Goal: Task Accomplishment & Management: Complete application form

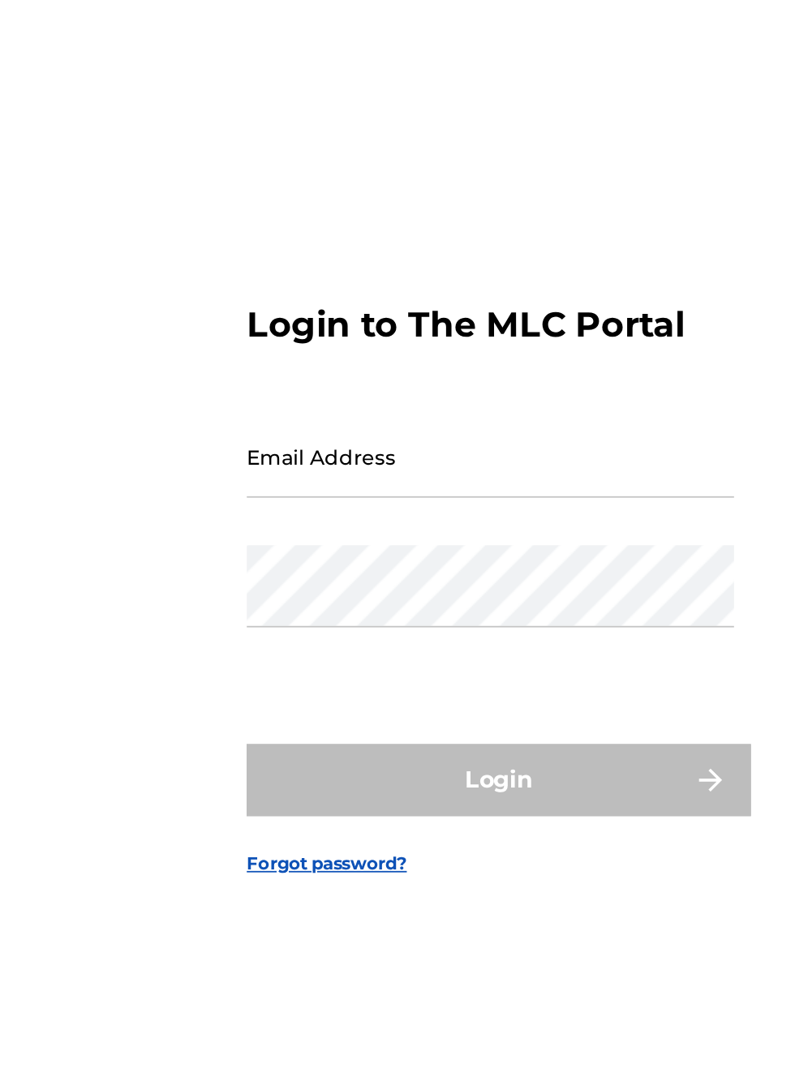
click at [303, 514] on input "Email Address" at bounding box center [392, 491] width 274 height 46
click at [409, 614] on div "Password" at bounding box center [392, 577] width 274 height 73
click at [428, 693] on div "Login" at bounding box center [397, 673] width 284 height 41
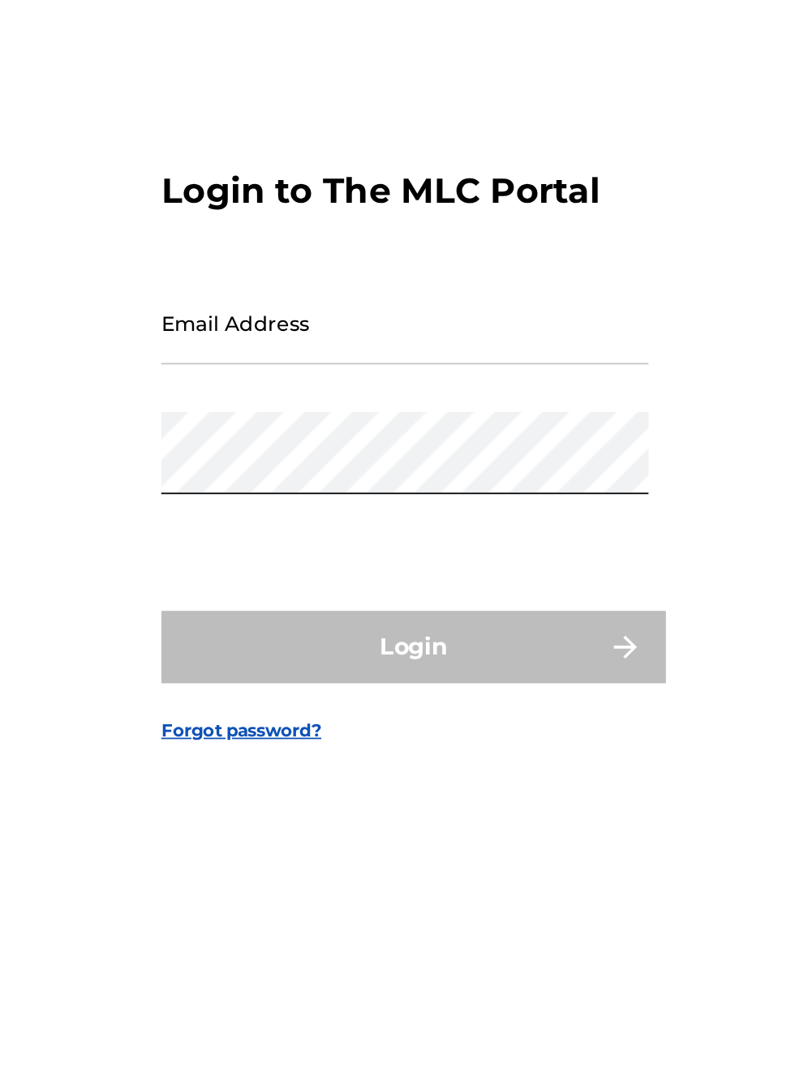
click at [579, 645] on div "Login to The MLC Portal Email Address Password Login Forgot password?" at bounding box center [397, 531] width 795 height 927
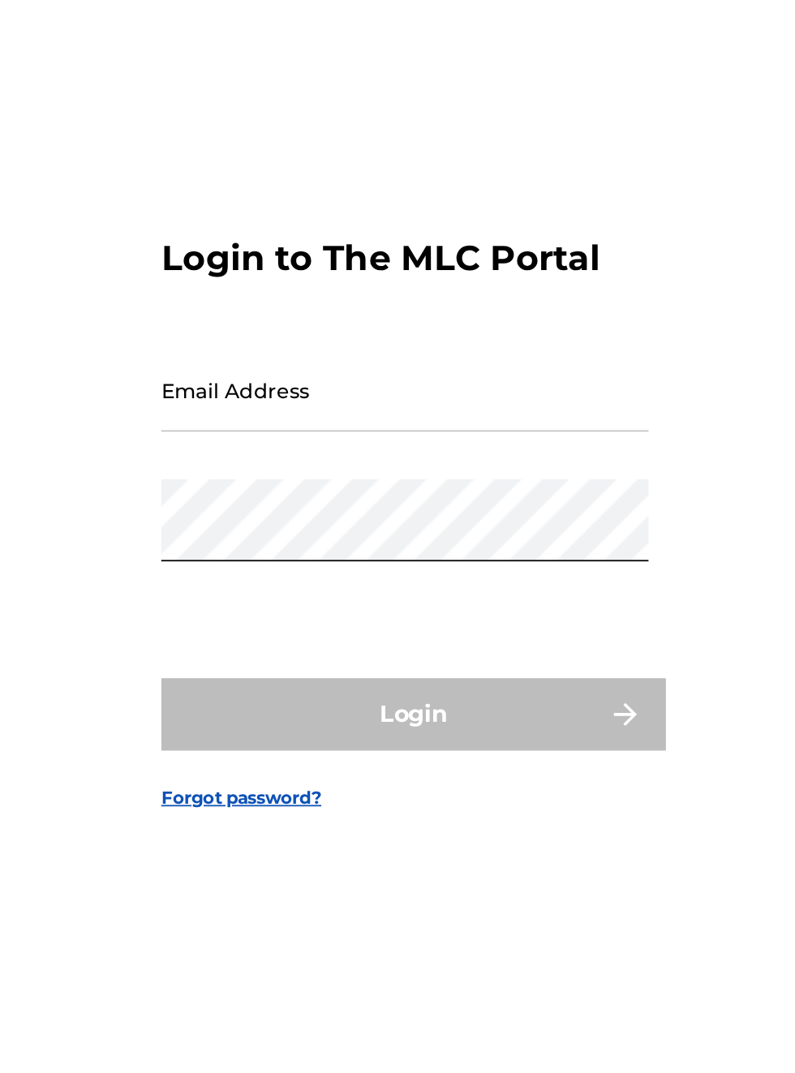
scroll to position [19, 0]
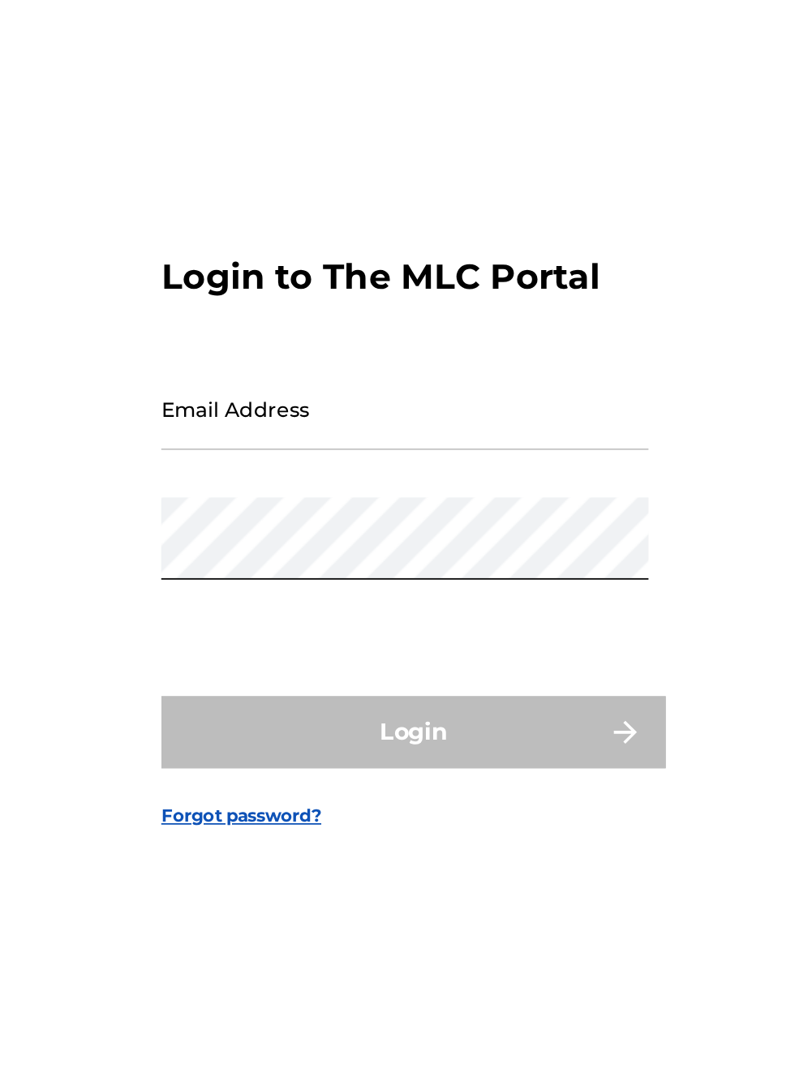
click at [315, 495] on input "Email Address" at bounding box center [392, 471] width 274 height 46
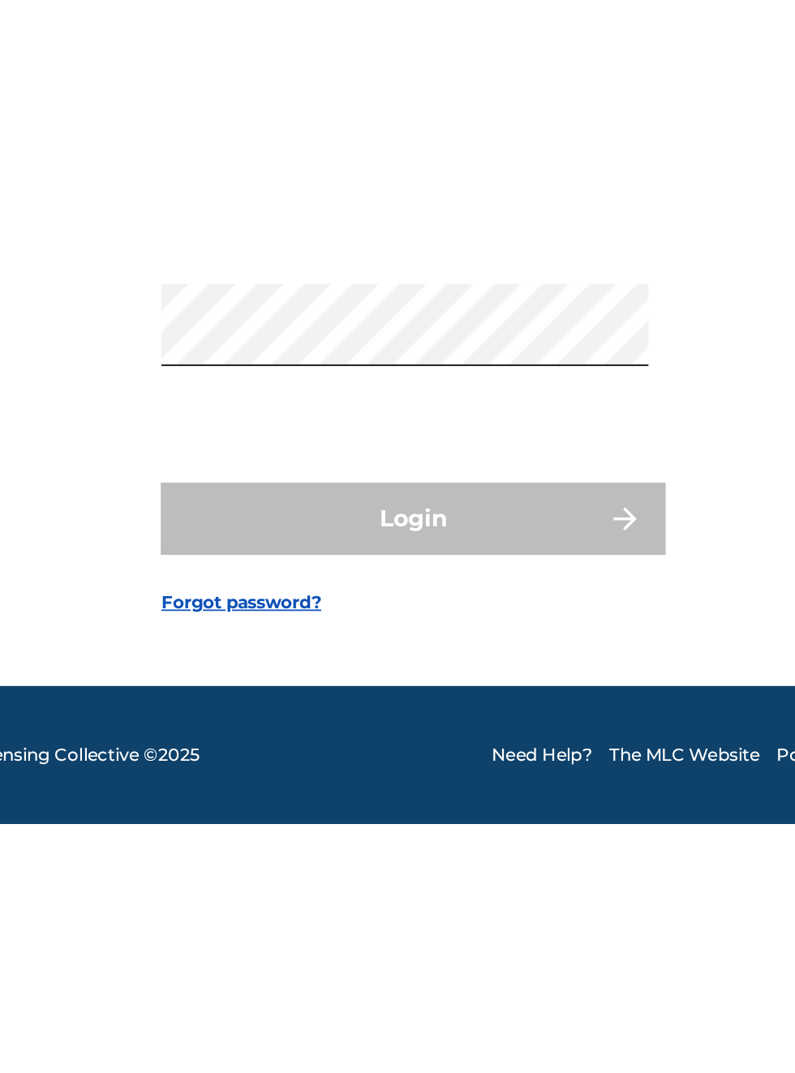
scroll to position [57, 0]
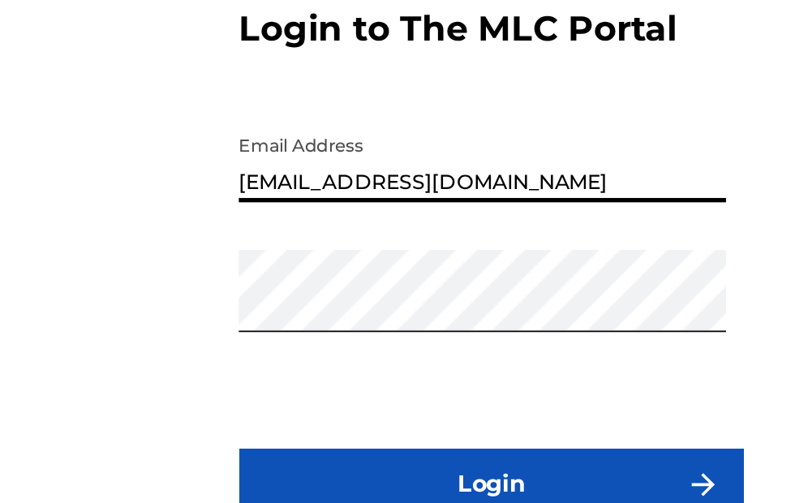
type input "[EMAIL_ADDRESS][DOMAIN_NAME]"
click at [179, 272] on div "Login to The MLC Portal Email Address bobbyhamilton672@gmail.com Password Login…" at bounding box center [397, 232] width 795 height 400
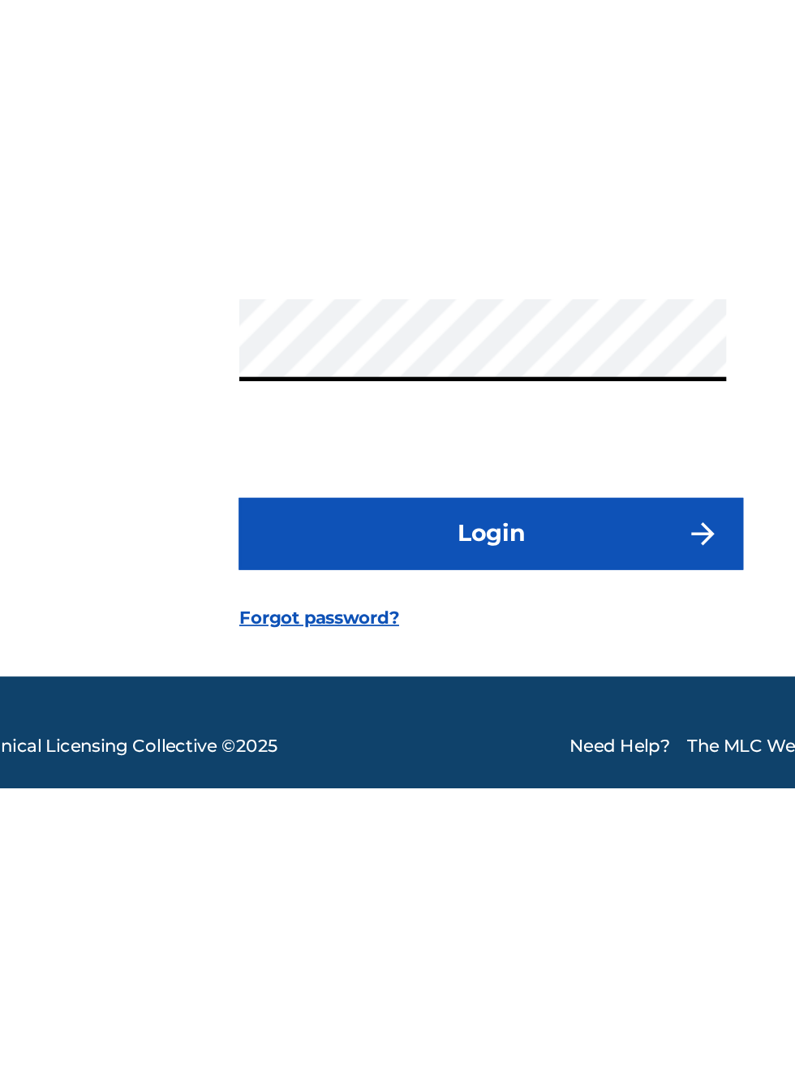
scroll to position [50, 0]
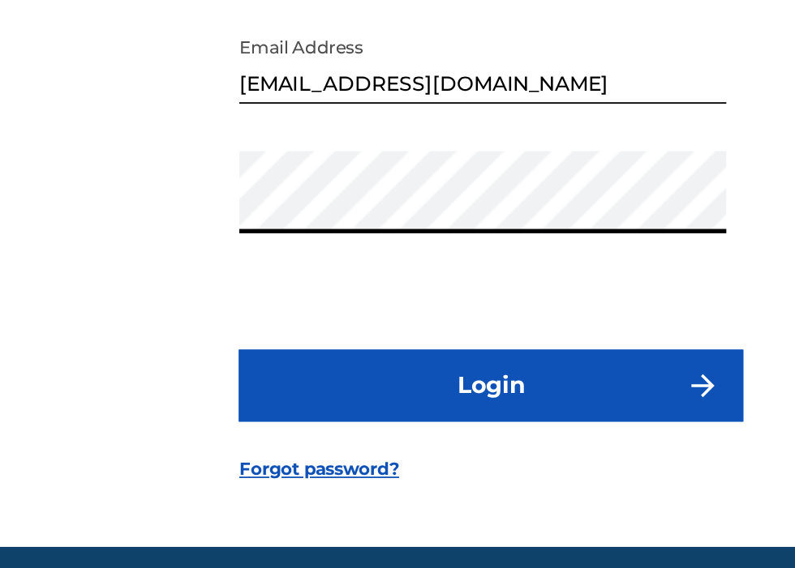
click at [405, 420] on button "Login" at bounding box center [397, 399] width 284 height 41
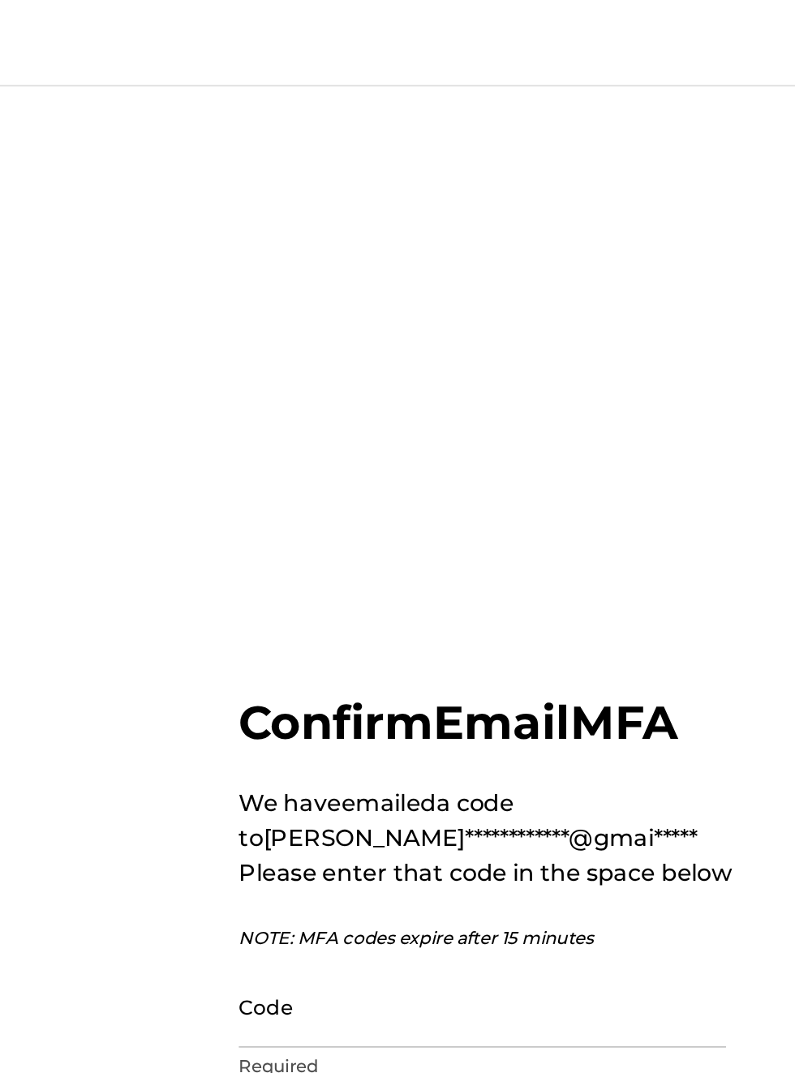
scroll to position [0, 0]
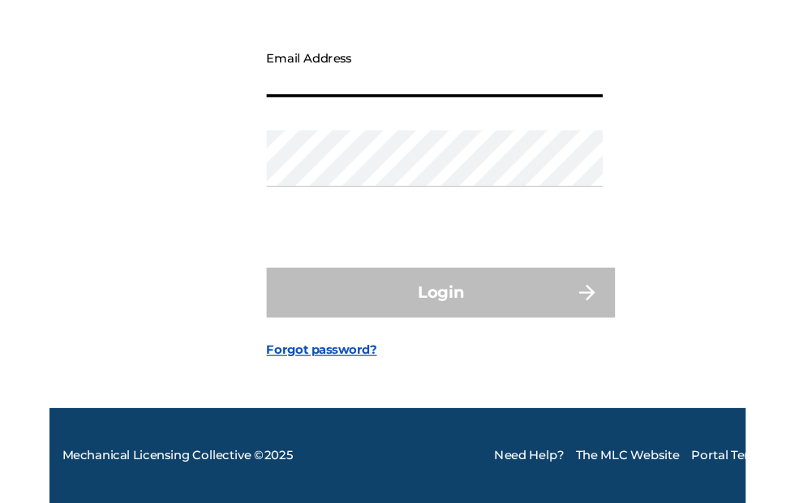
scroll to position [81, 0]
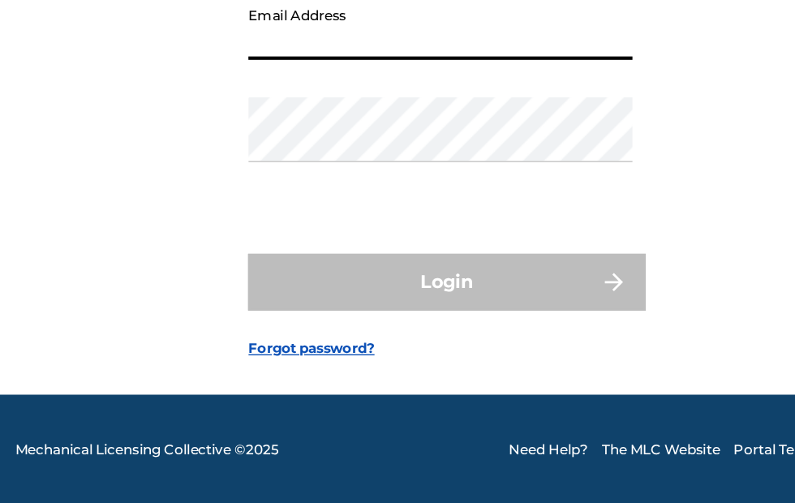
click at [296, 186] on input "Email Address" at bounding box center [392, 162] width 274 height 46
type input "[EMAIL_ADDRESS][DOMAIN_NAME]"
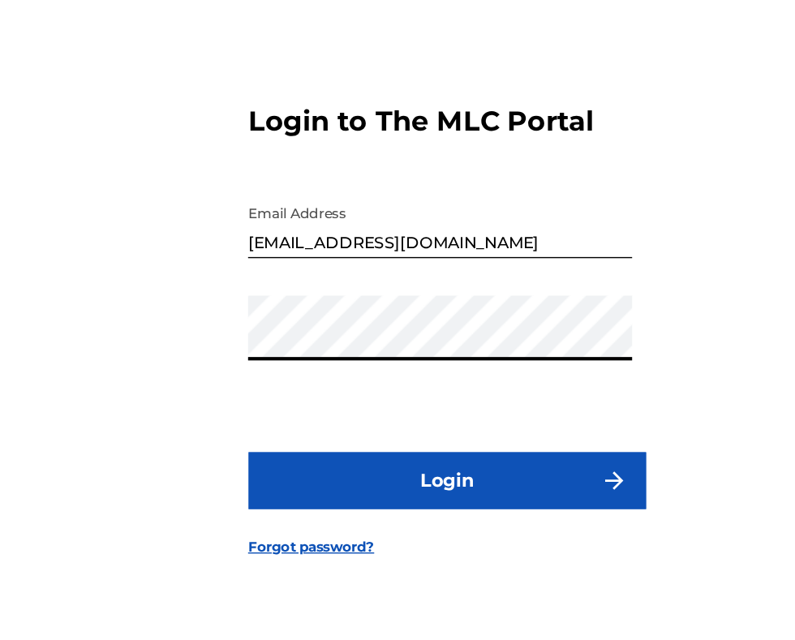
click at [413, 432] on button "Login" at bounding box center [397, 435] width 284 height 41
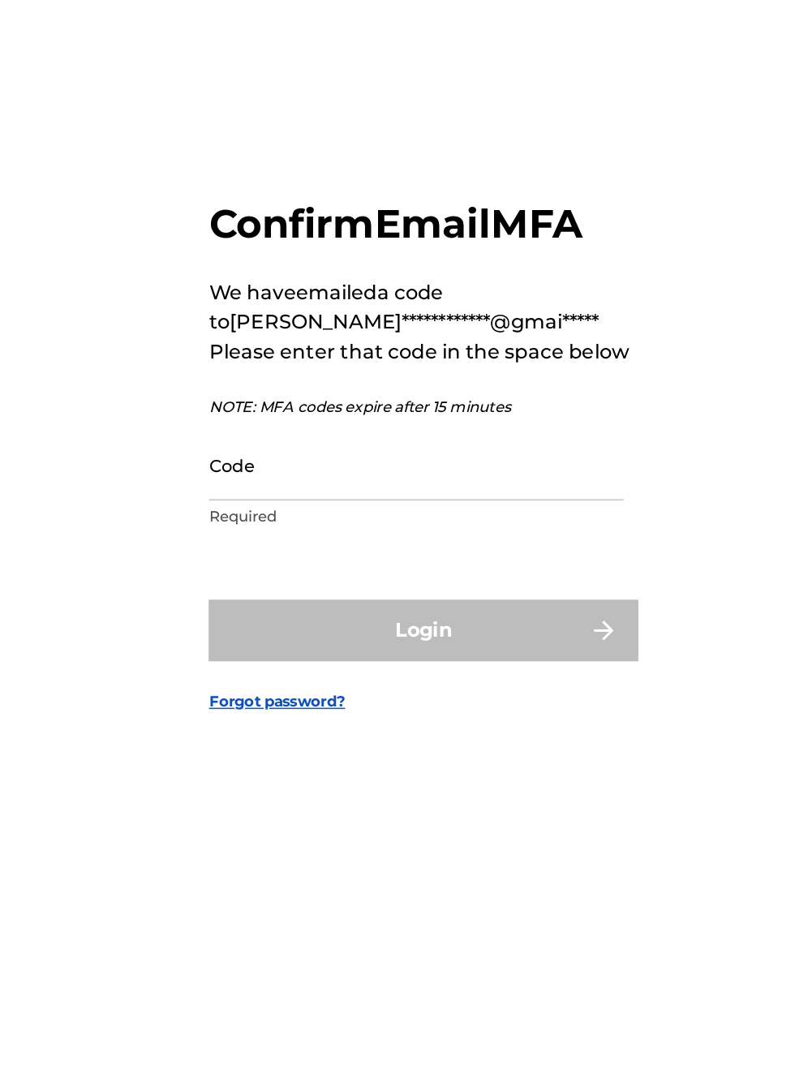
scroll to position [0, 0]
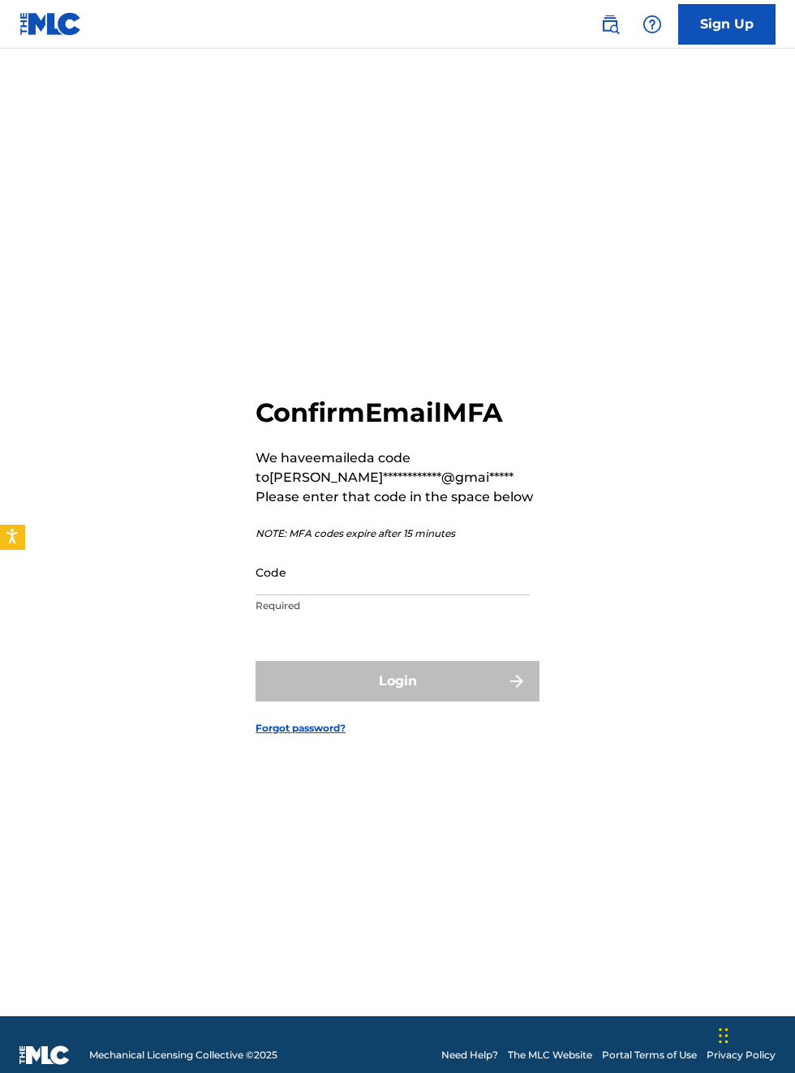
click at [321, 595] on input "Code" at bounding box center [392, 572] width 274 height 46
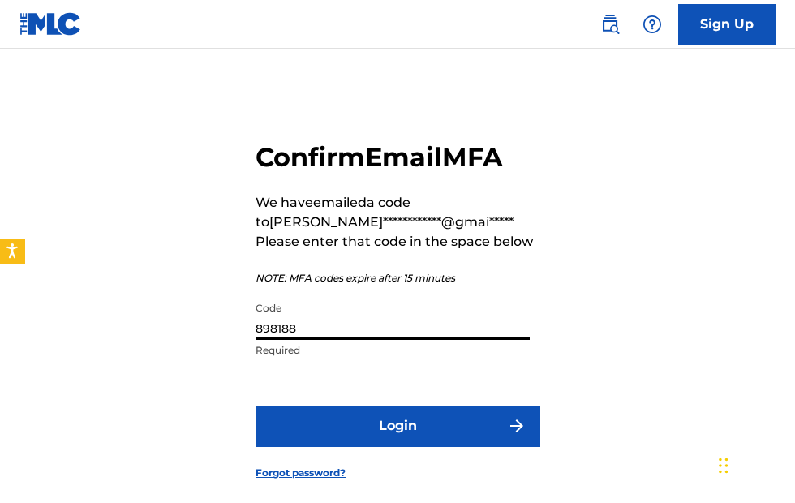
type input "898188"
click at [410, 446] on button "Login" at bounding box center [397, 425] width 284 height 41
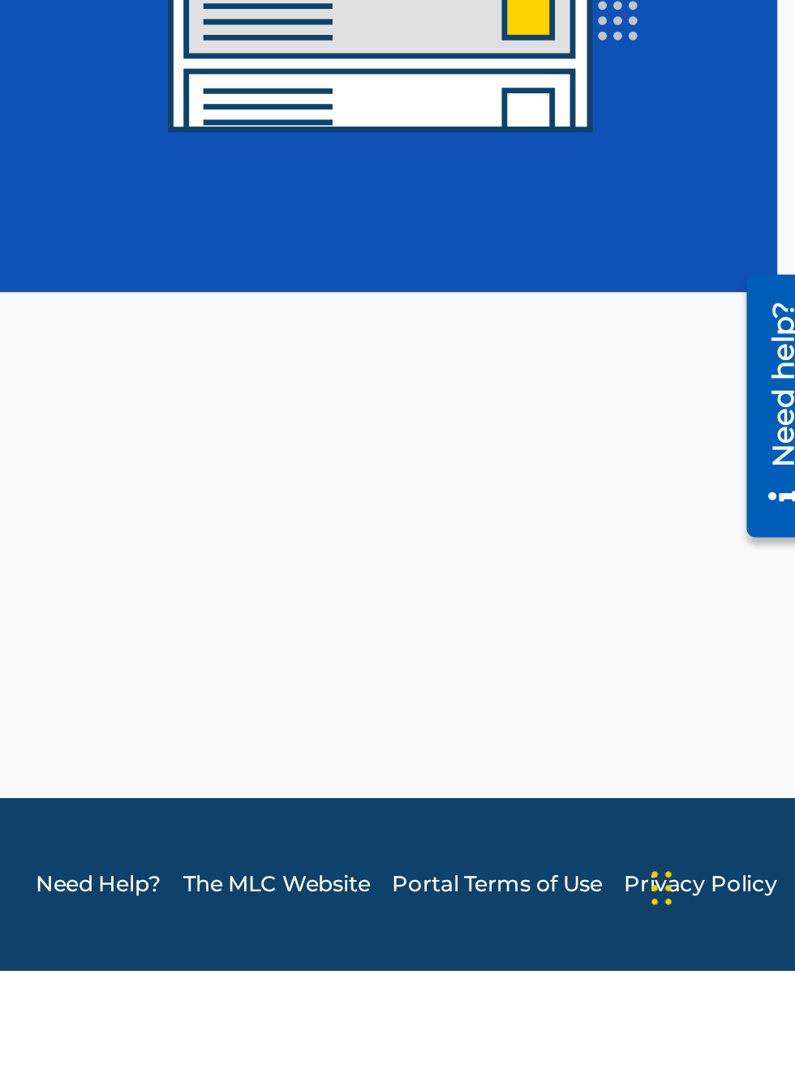
scroll to position [635, 425]
click at [559, 1041] on link "The MLC Website" at bounding box center [550, 1033] width 84 height 15
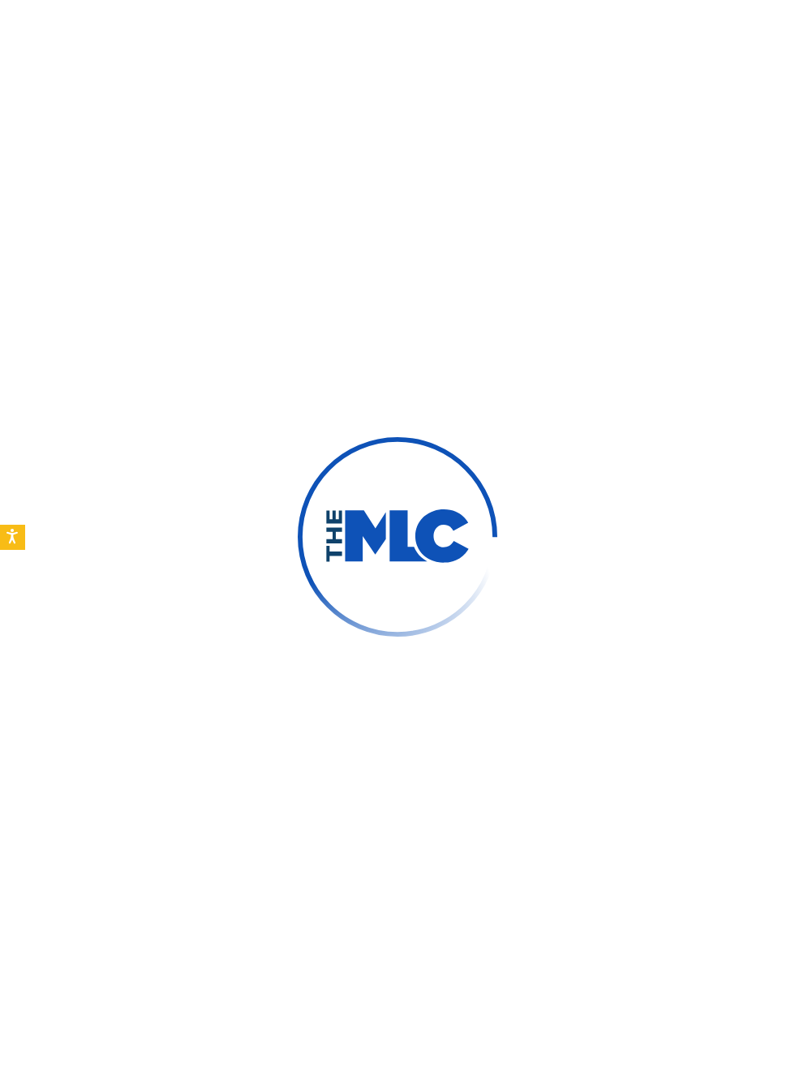
type input "[PERSON_NAME]"
type input "[EMAIL_ADDRESS][DOMAIN_NAME]"
click at [413, 564] on img at bounding box center [397, 536] width 146 height 55
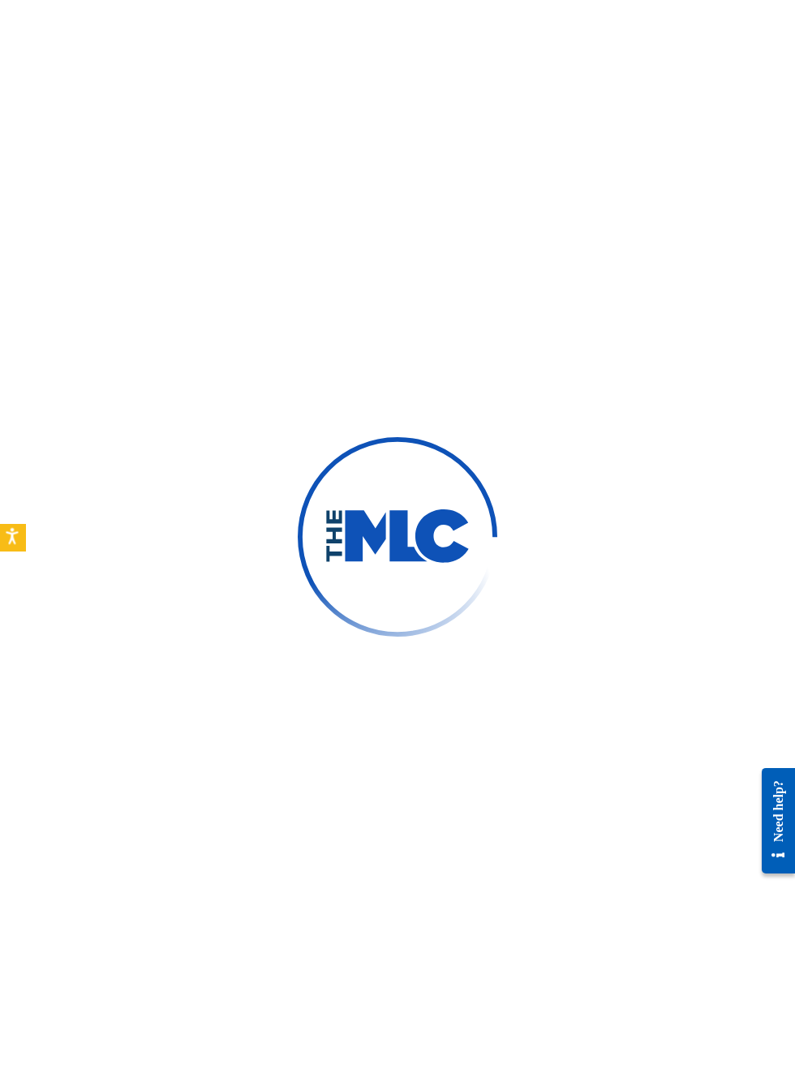
click at [13, 545] on icon "Open accessiBe: accessibility options, statement and help" at bounding box center [12, 538] width 13 height 14
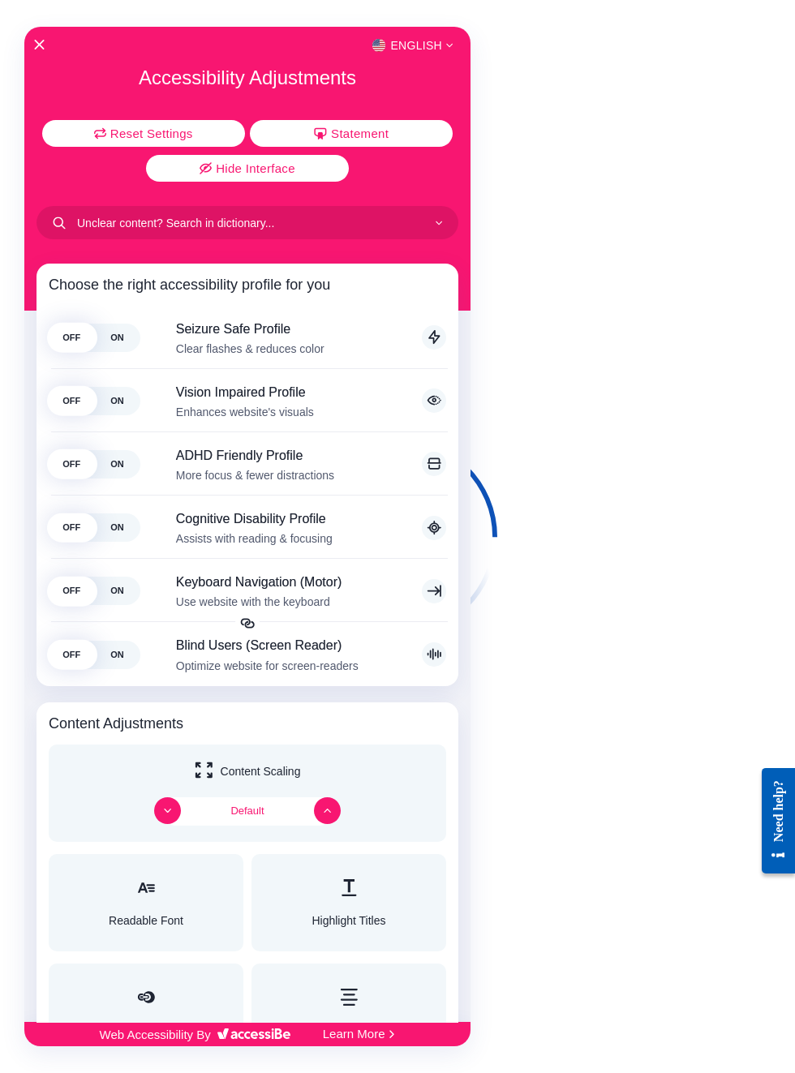
click at [574, 90] on div at bounding box center [397, 536] width 795 height 1073
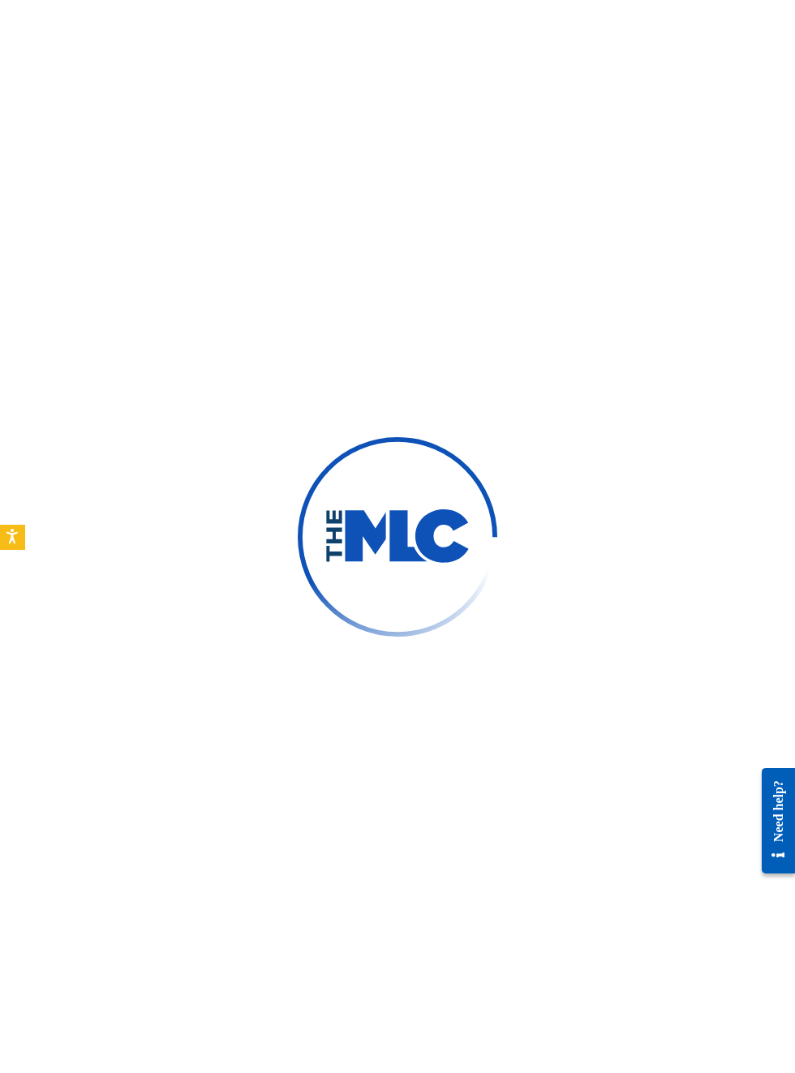
scroll to position [837, 0]
click at [404, 564] on img at bounding box center [397, 536] width 146 height 55
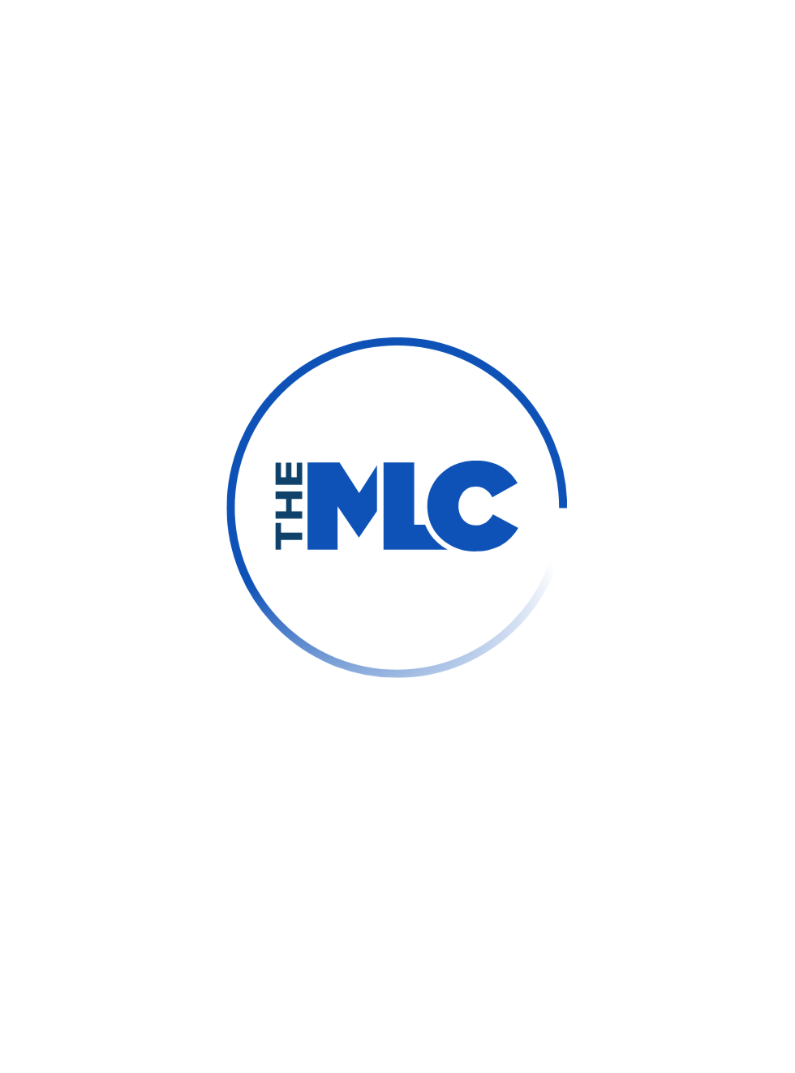
scroll to position [239, 165]
click at [414, 564] on img at bounding box center [397, 536] width 146 height 55
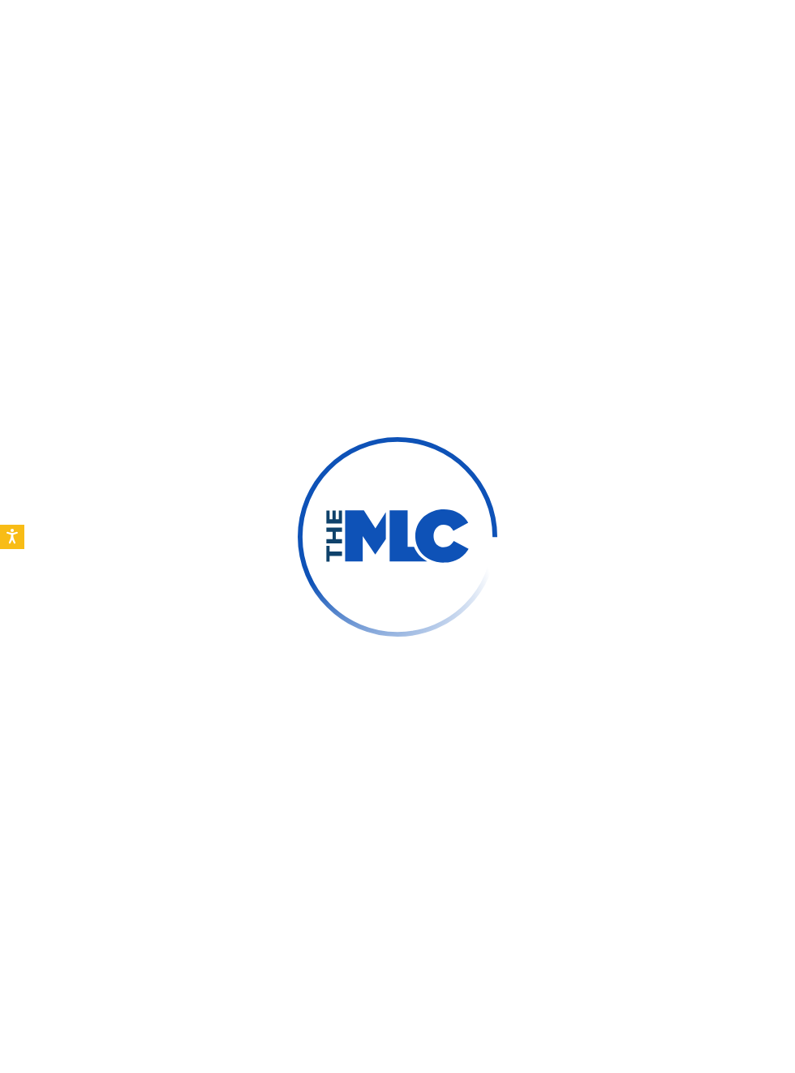
scroll to position [31, 0]
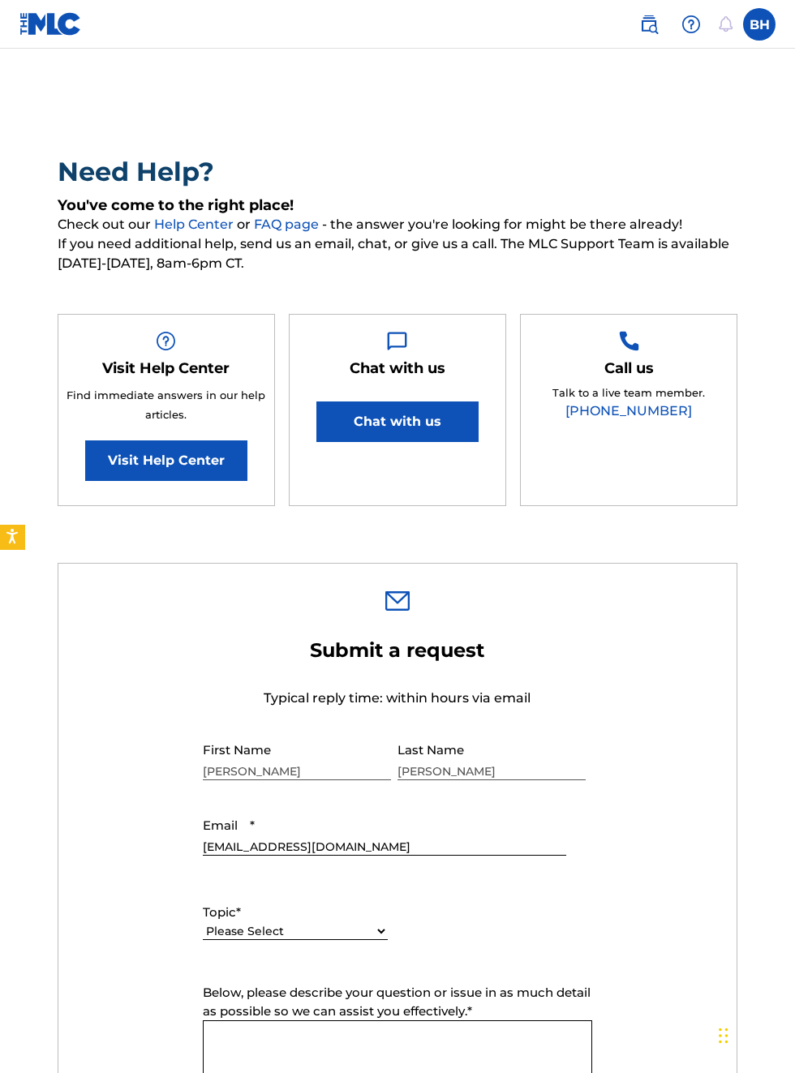
click at [449, 507] on div "Chat with us Chat with us" at bounding box center [397, 410] width 217 height 193
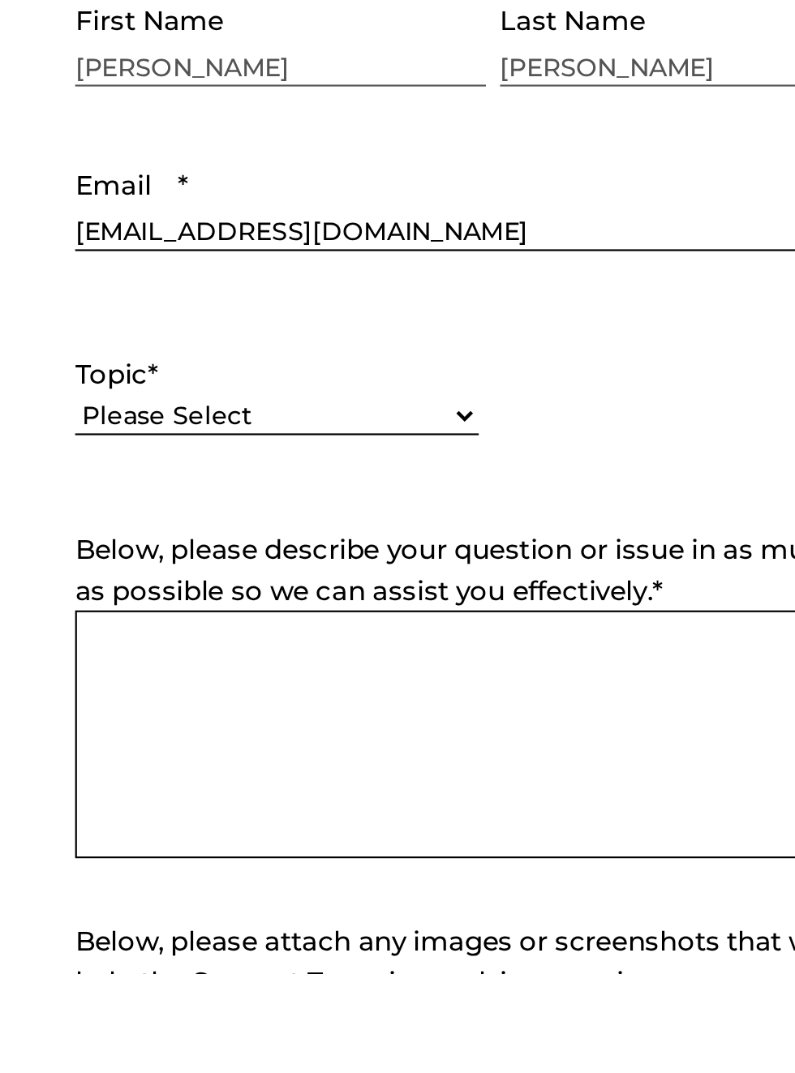
scroll to position [0, 0]
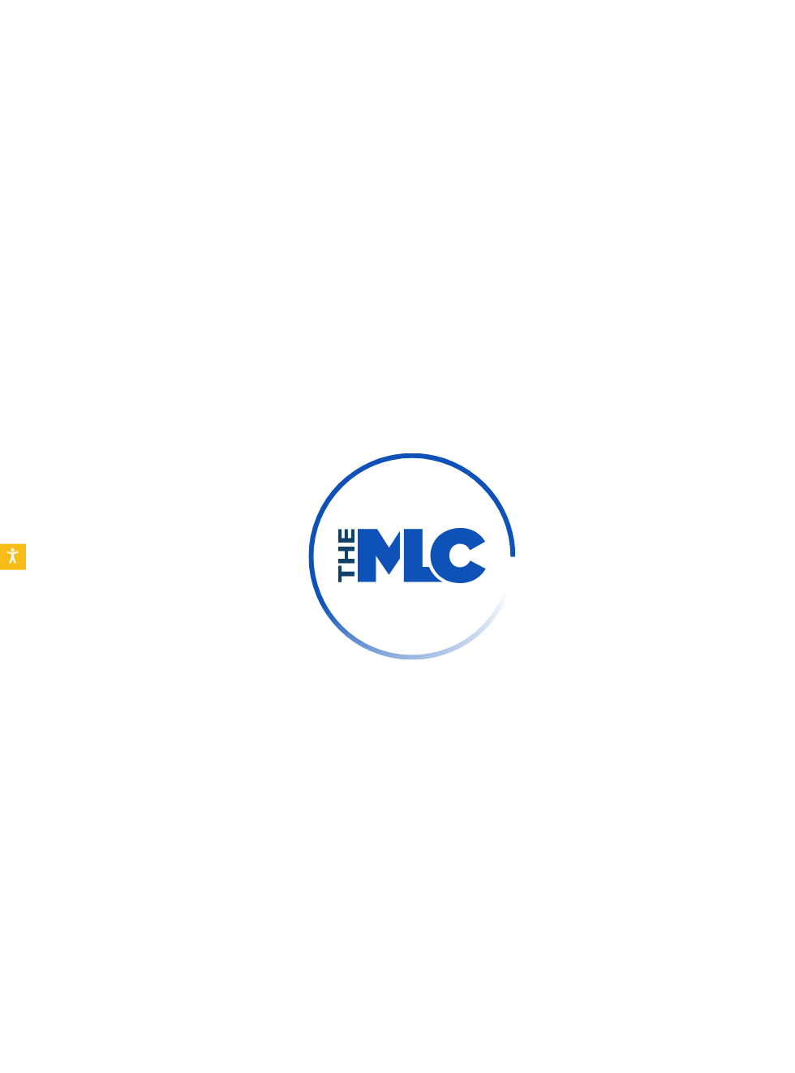
type input "[PERSON_NAME]"
type input "[EMAIL_ADDRESS][DOMAIN_NAME]"
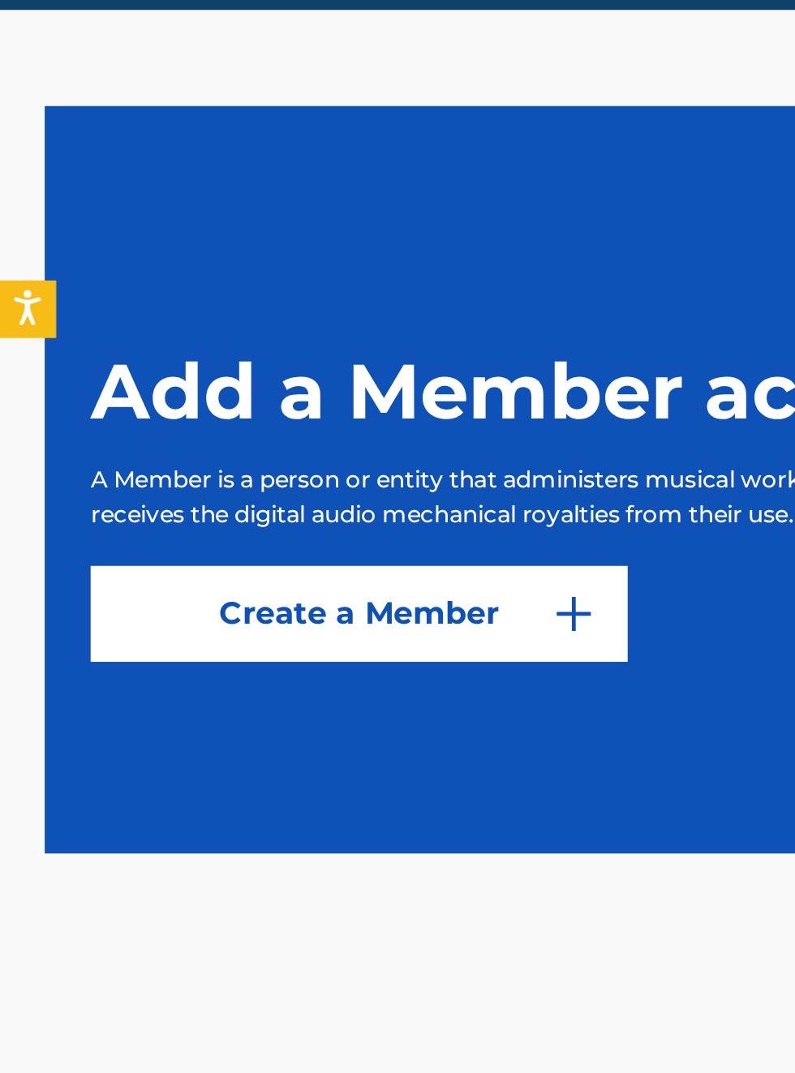
scroll to position [405, 0]
click at [199, 686] on link "Create a Member" at bounding box center [152, 665] width 227 height 41
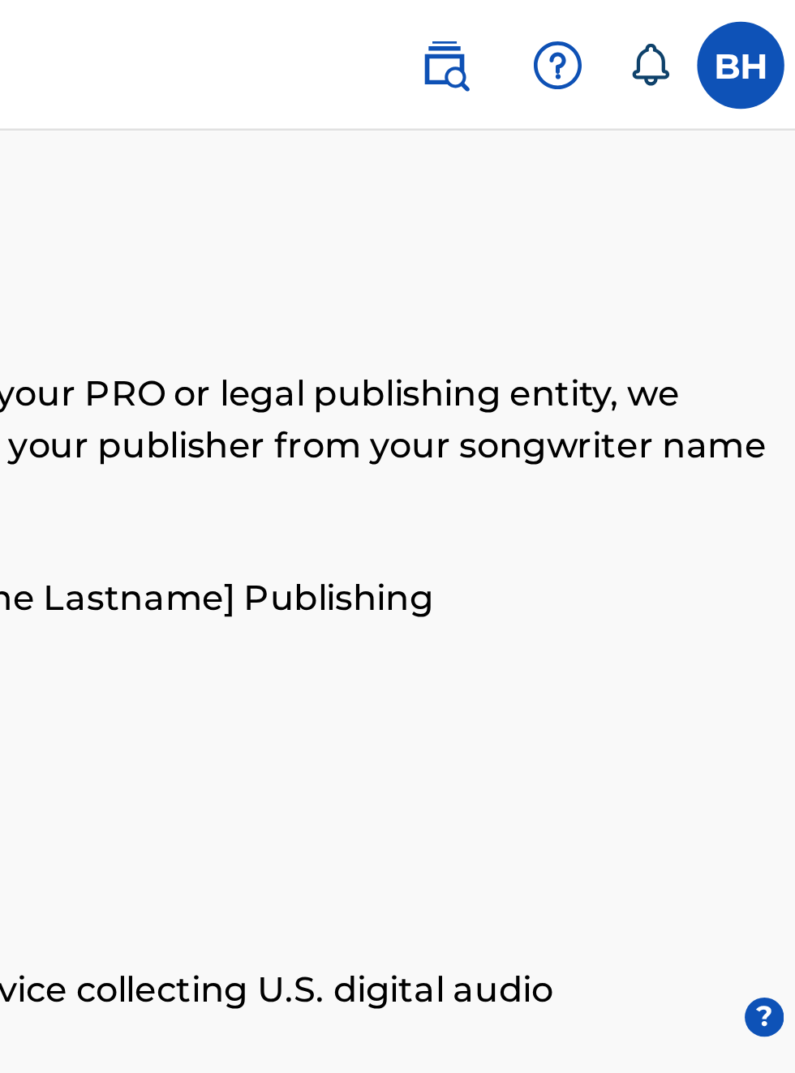
click at [757, 19] on label at bounding box center [759, 24] width 32 height 32
click at [759, 24] on input "BH [PERSON_NAME] [EMAIL_ADDRESS][DOMAIN_NAME] Notification Preferences Profile …" at bounding box center [759, 24] width 0 height 0
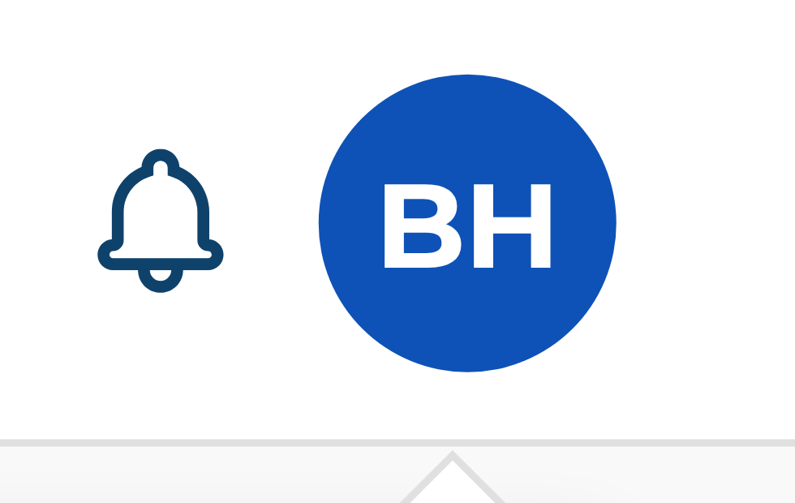
click at [760, 26] on div "BH BH [PERSON_NAME] [EMAIL_ADDRESS][DOMAIN_NAME] Notification Preferences Profi…" at bounding box center [759, 24] width 32 height 32
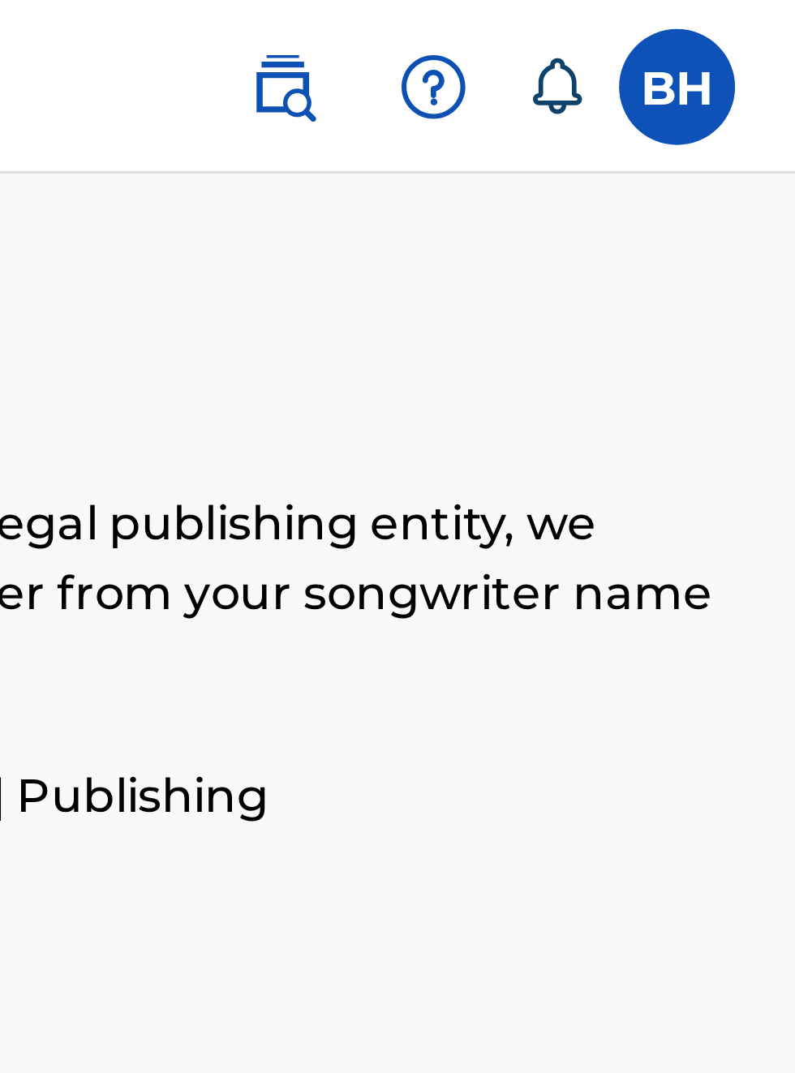
click at [760, 24] on label at bounding box center [759, 24] width 32 height 32
click at [759, 24] on input "BH [PERSON_NAME] [EMAIL_ADDRESS][DOMAIN_NAME] Notification Preferences Profile …" at bounding box center [759, 24] width 0 height 0
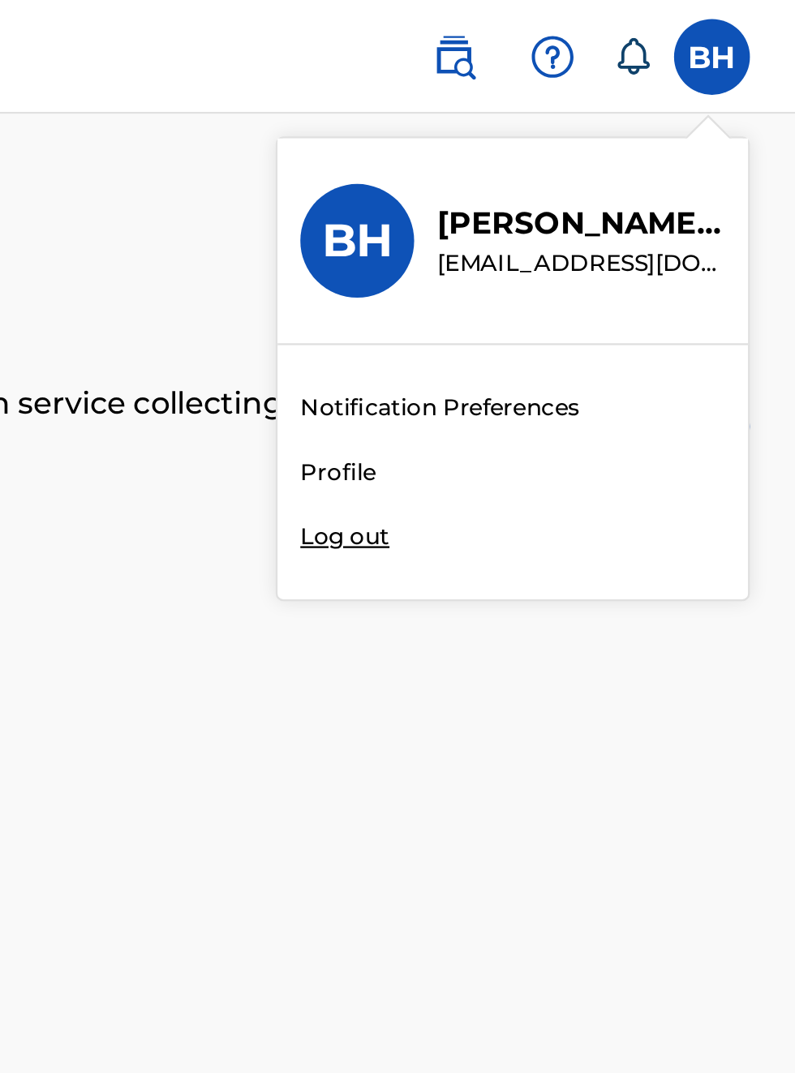
click at [611, 203] on div "BH BH [PERSON_NAME] [EMAIL_ADDRESS][DOMAIN_NAME] Notification Preferences Profi…" at bounding box center [397, 614] width 795 height 1621
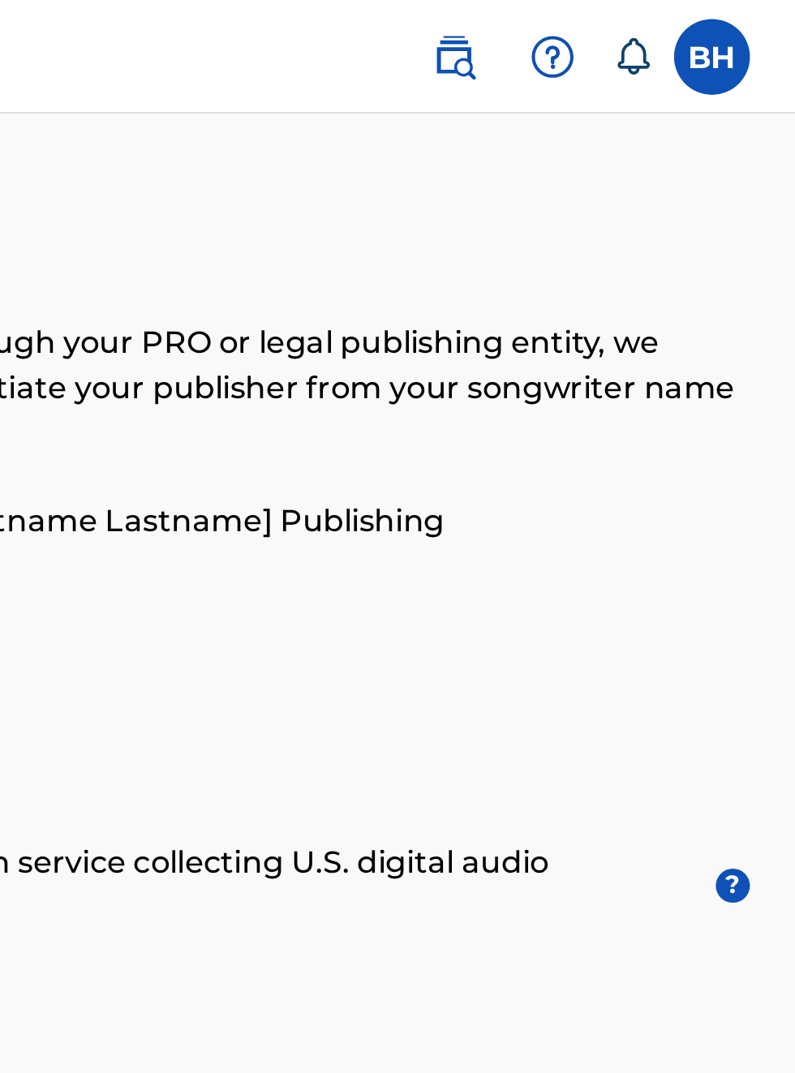
click at [756, 19] on label at bounding box center [759, 24] width 32 height 32
click at [759, 24] on input "BH [PERSON_NAME] [EMAIL_ADDRESS][DOMAIN_NAME] Notification Preferences Profile …" at bounding box center [759, 24] width 0 height 0
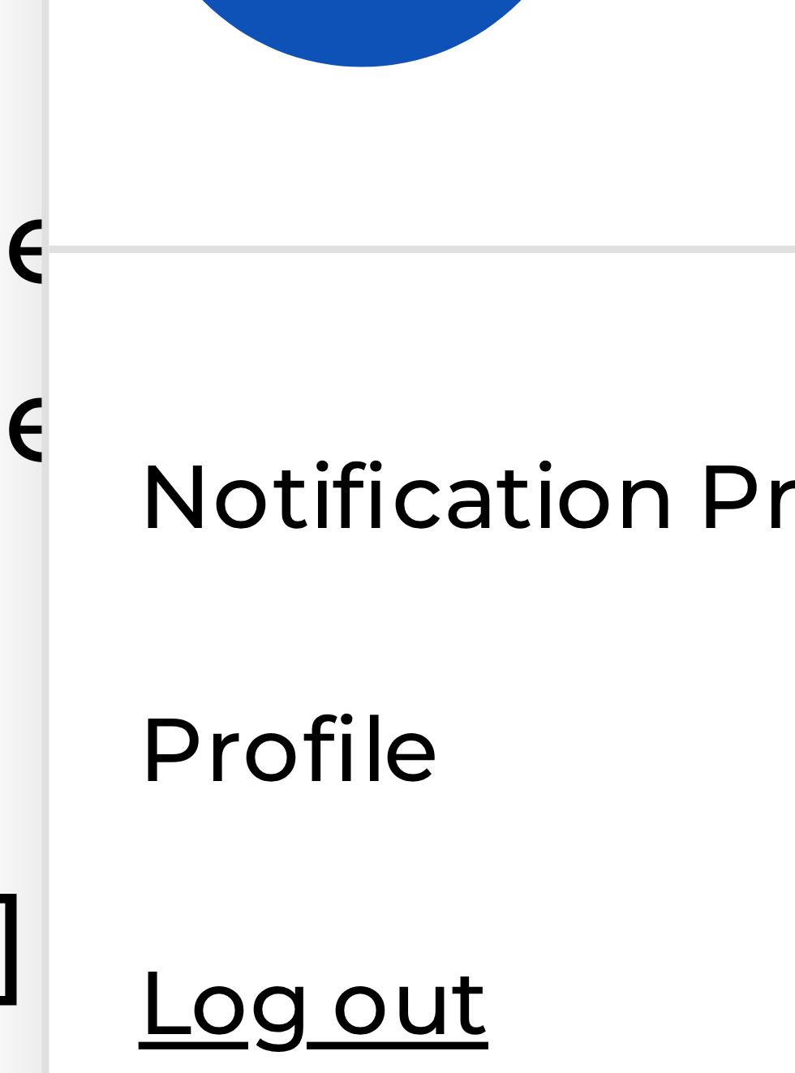
click at [601, 202] on div "BH BH [PERSON_NAME] [EMAIL_ADDRESS][DOMAIN_NAME] Notification Preferences Profi…" at bounding box center [397, 810] width 795 height 1621
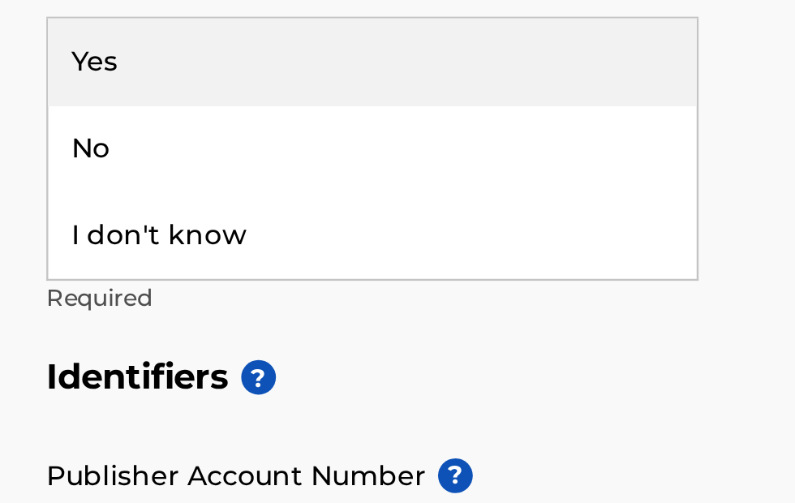
scroll to position [291, 0]
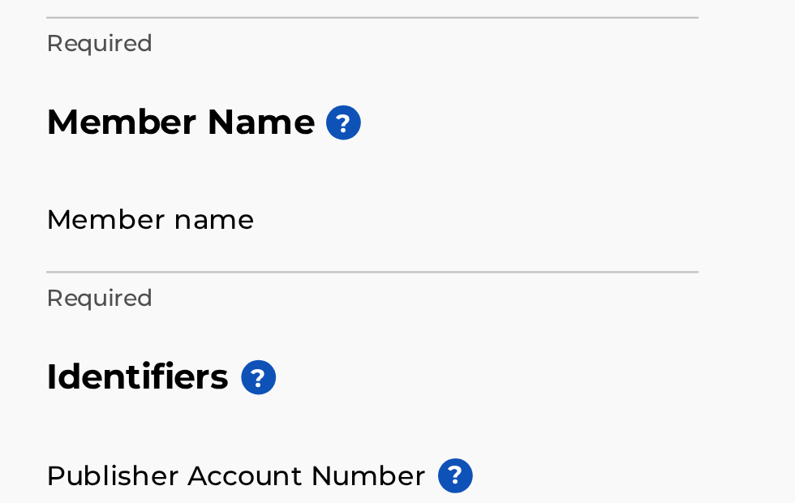
click at [321, 389] on div "Member Type ? Select Member Type Required Do you have a publisher, administrato…" at bounding box center [397, 269] width 756 height 327
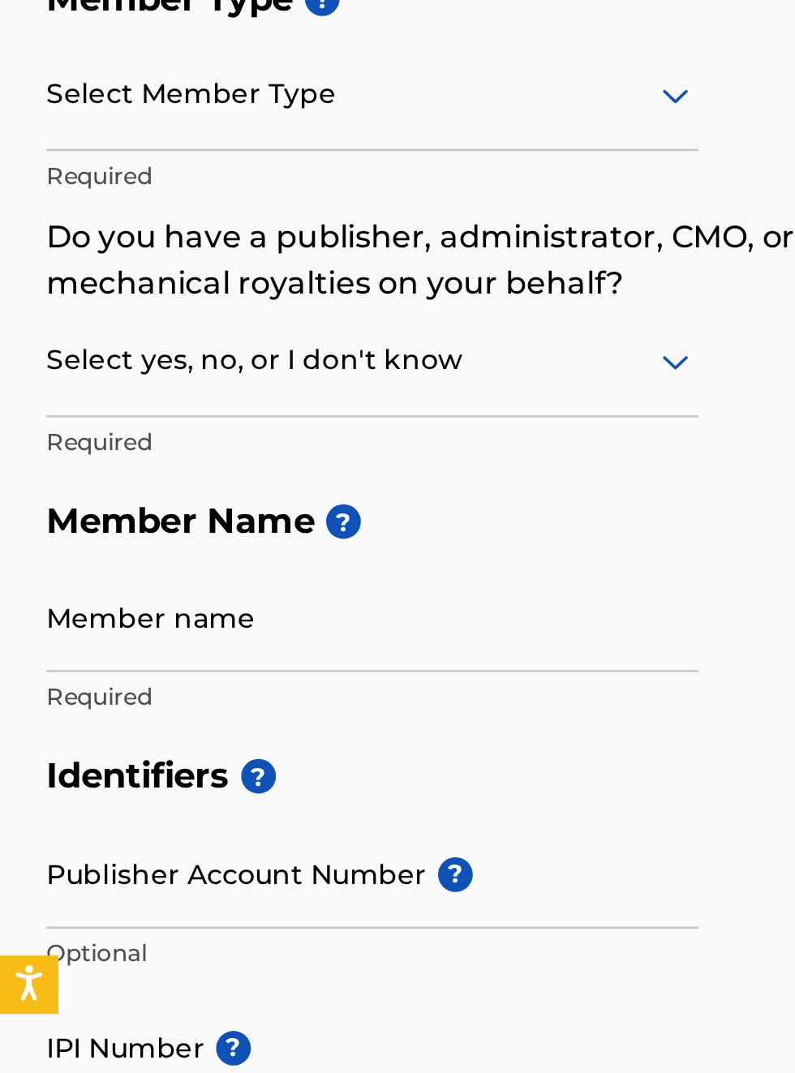
scroll to position [146, 0]
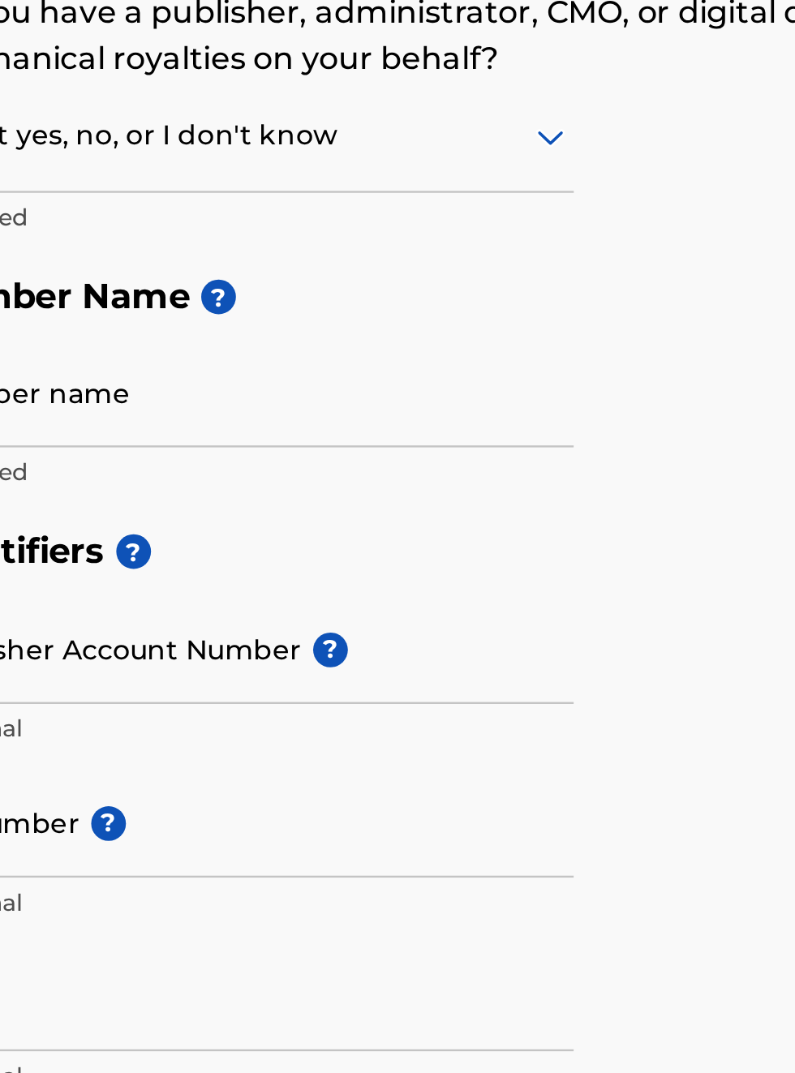
click at [303, 433] on div "Member Type ? Select Member Type Required Do you have a publisher, administrato…" at bounding box center [397, 269] width 756 height 327
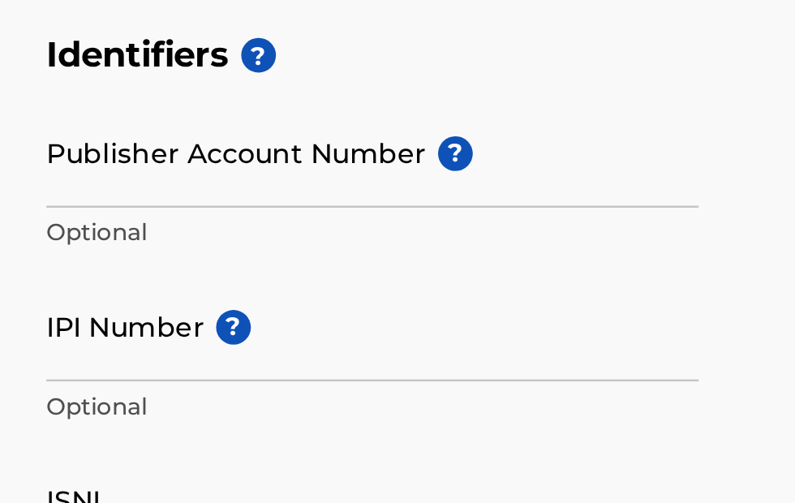
click at [89, 273] on div "I don't know" at bounding box center [156, 255] width 272 height 36
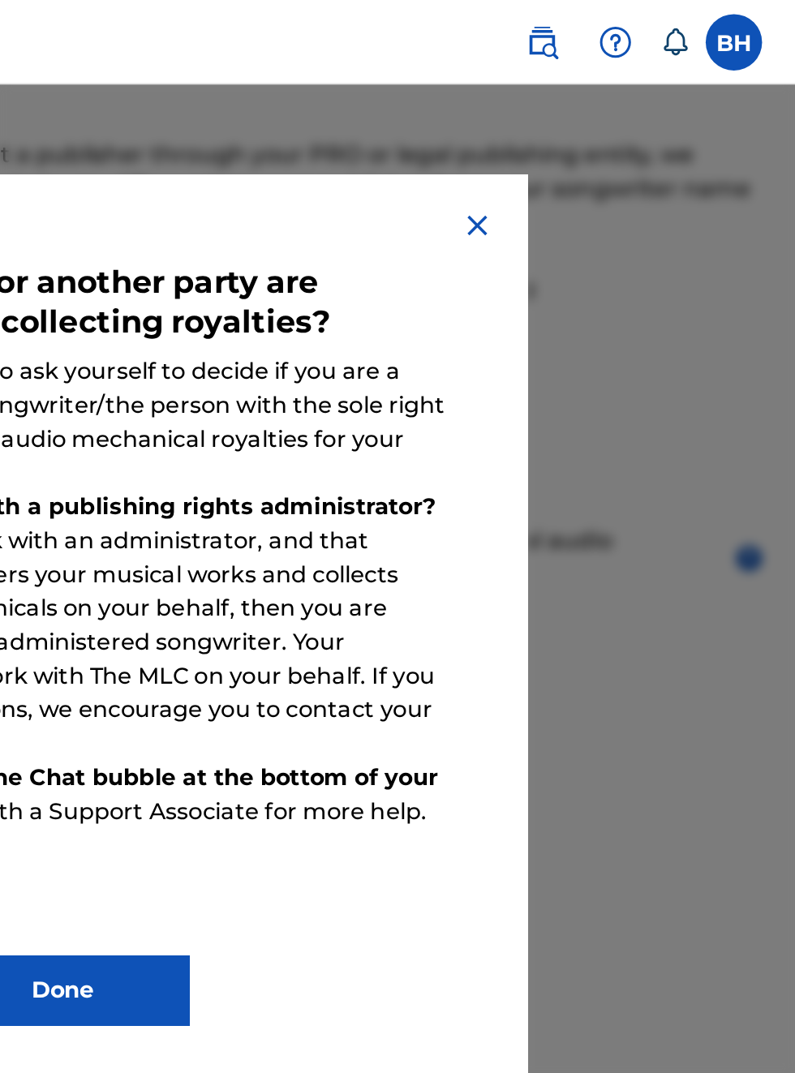
click at [610, 138] on img at bounding box center [611, 129] width 19 height 19
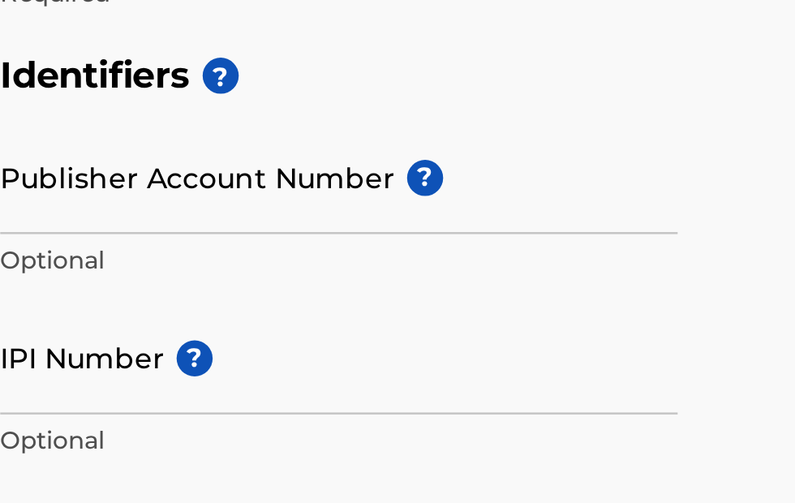
click at [45, 252] on div "No" at bounding box center [156, 234] width 272 height 36
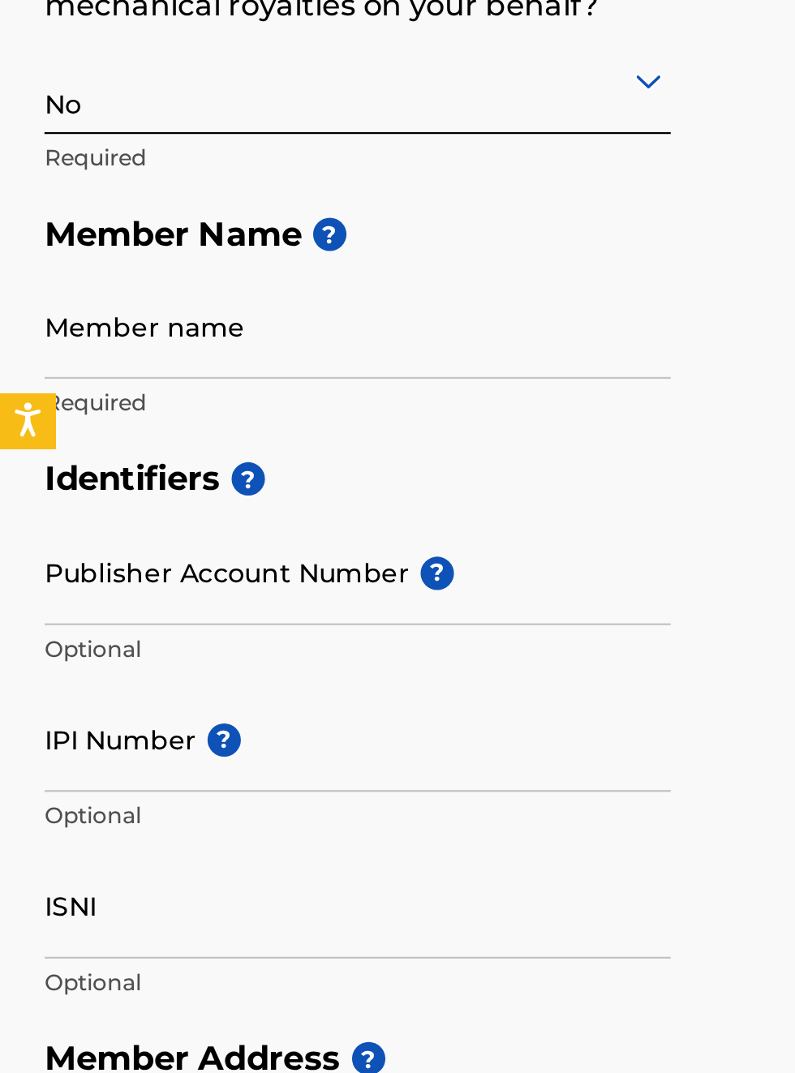
click at [77, 518] on input "Member name" at bounding box center [156, 495] width 274 height 46
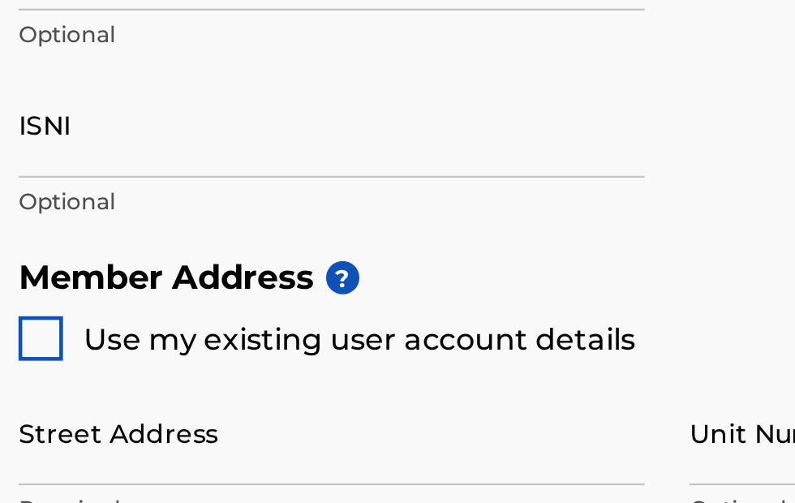
type input "Bobby Hamilton"
click at [136, 199] on input "Publisher Account Number ?" at bounding box center [156, 175] width 274 height 46
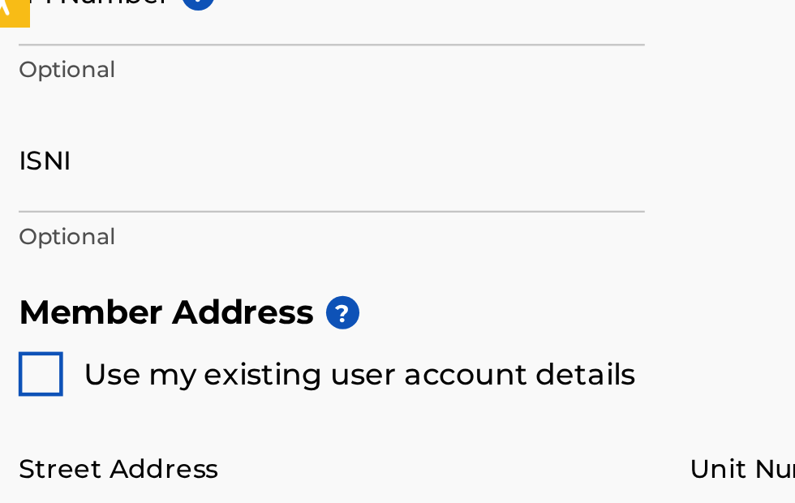
click at [239, 199] on input "Publisher Account Number ?" at bounding box center [156, 175] width 274 height 46
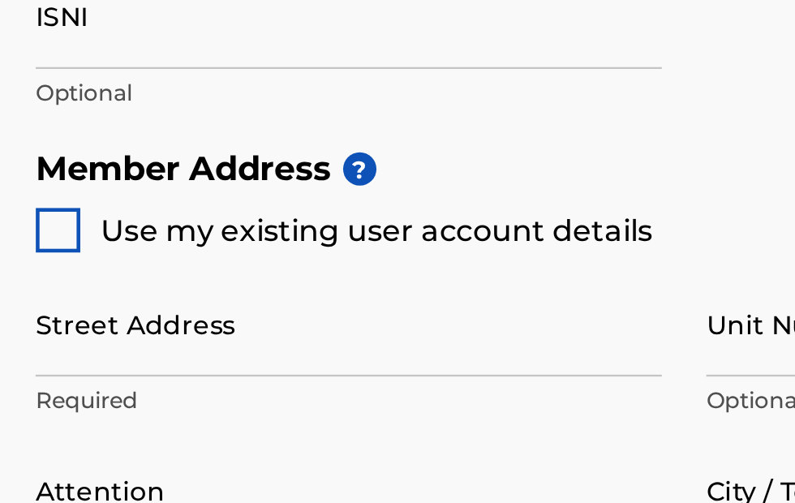
click at [60, 240] on input "IPI Number ?" at bounding box center [156, 217] width 274 height 46
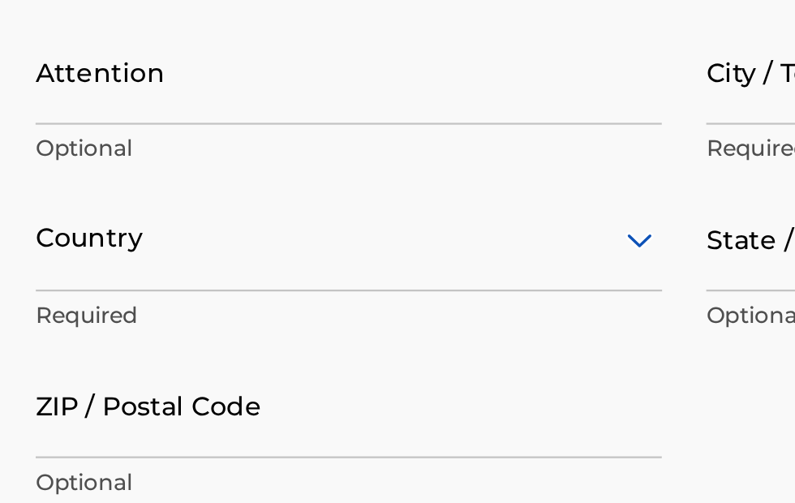
click at [36, 210] on div at bounding box center [28, 200] width 19 height 19
type input "3565 Diamond Ave."
type input "Oakland"
type input "94602"
type input "510"
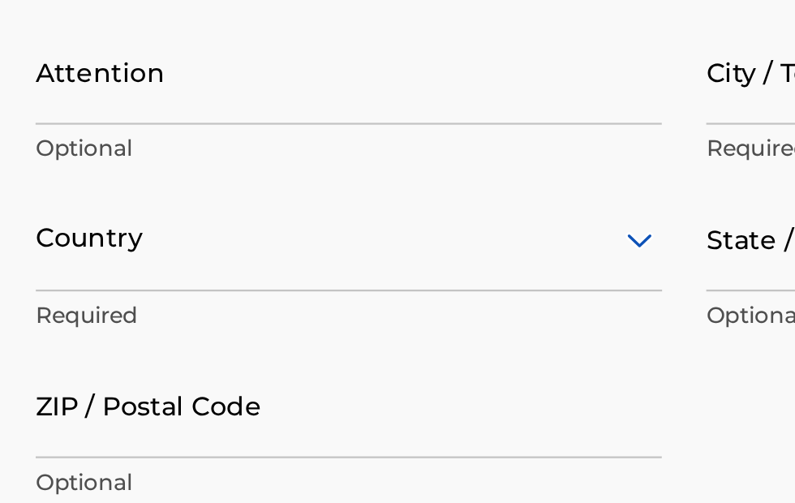
type input "4247807"
type input "[EMAIL_ADDRESS][DOMAIN_NAME]"
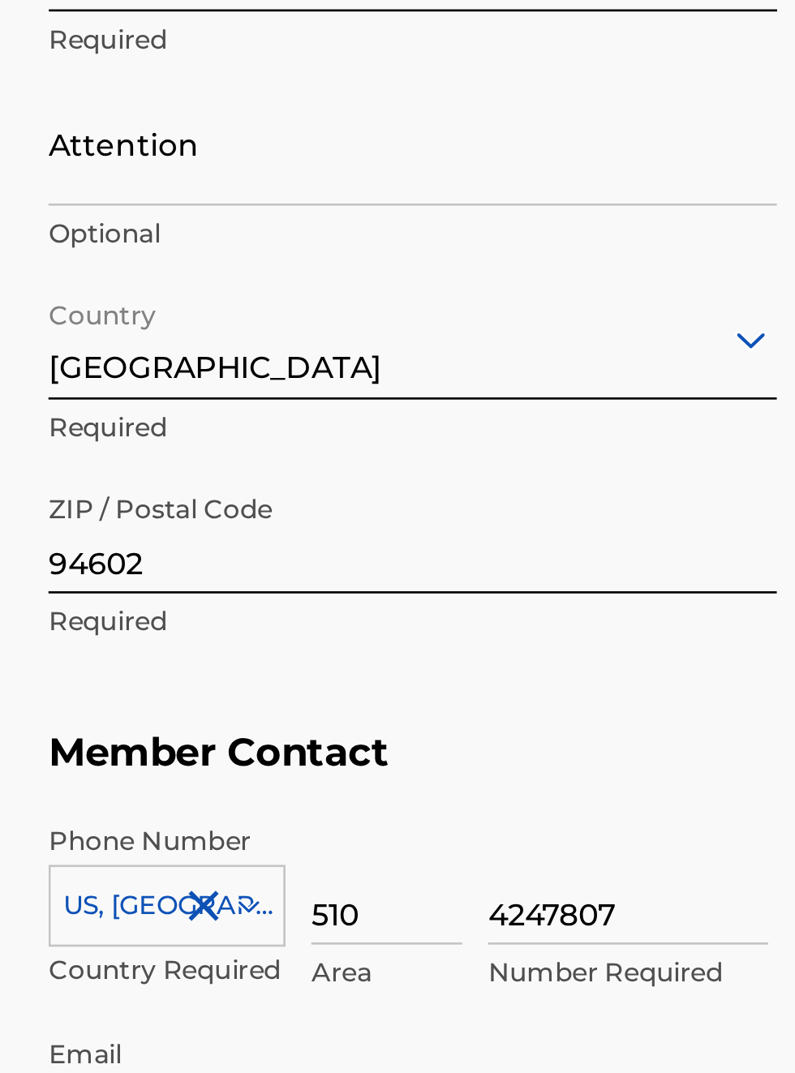
click at [180, 662] on input "3565 Diamond Ave." at bounding box center [156, 638] width 274 height 46
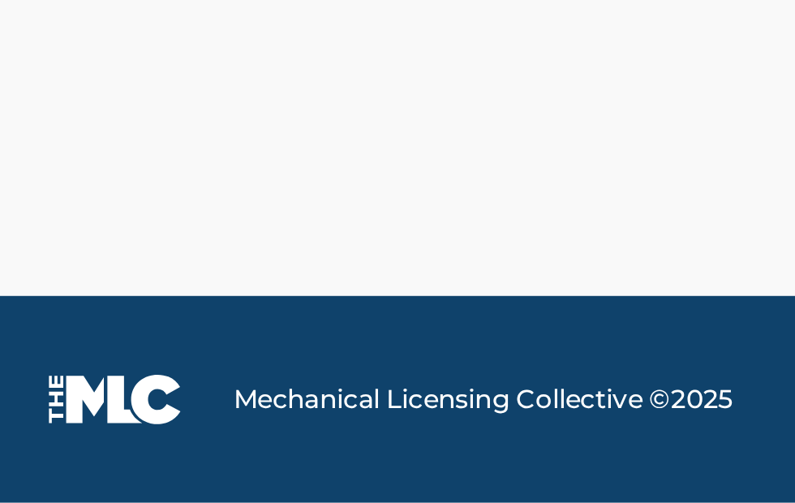
click at [38, 303] on div at bounding box center [28, 293] width 19 height 19
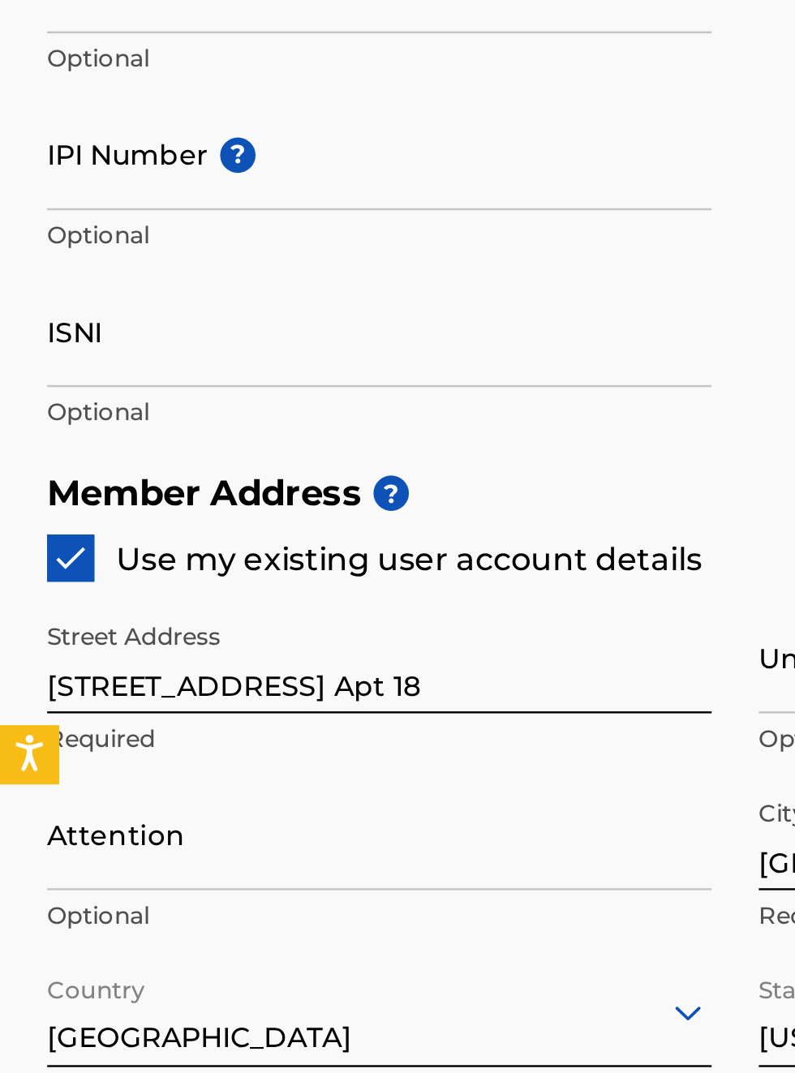
click at [120, 239] on input "Publisher Account Number ?" at bounding box center [156, 216] width 274 height 46
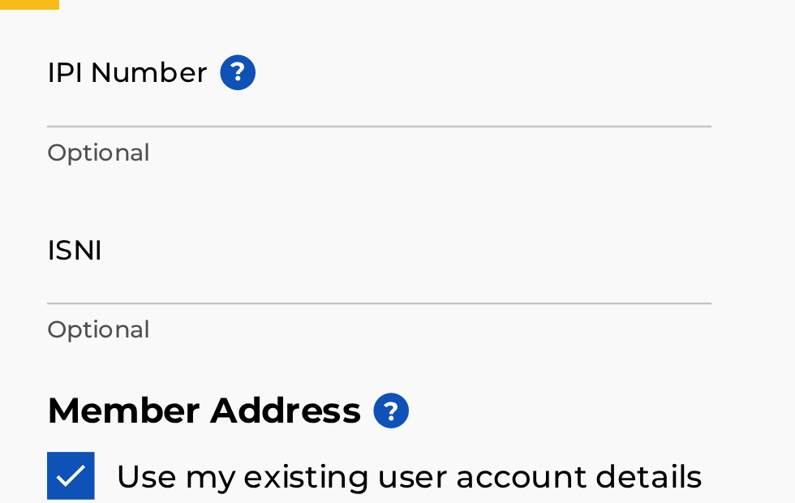
click at [231, 239] on input "Publisher Account Number ?" at bounding box center [156, 216] width 274 height 46
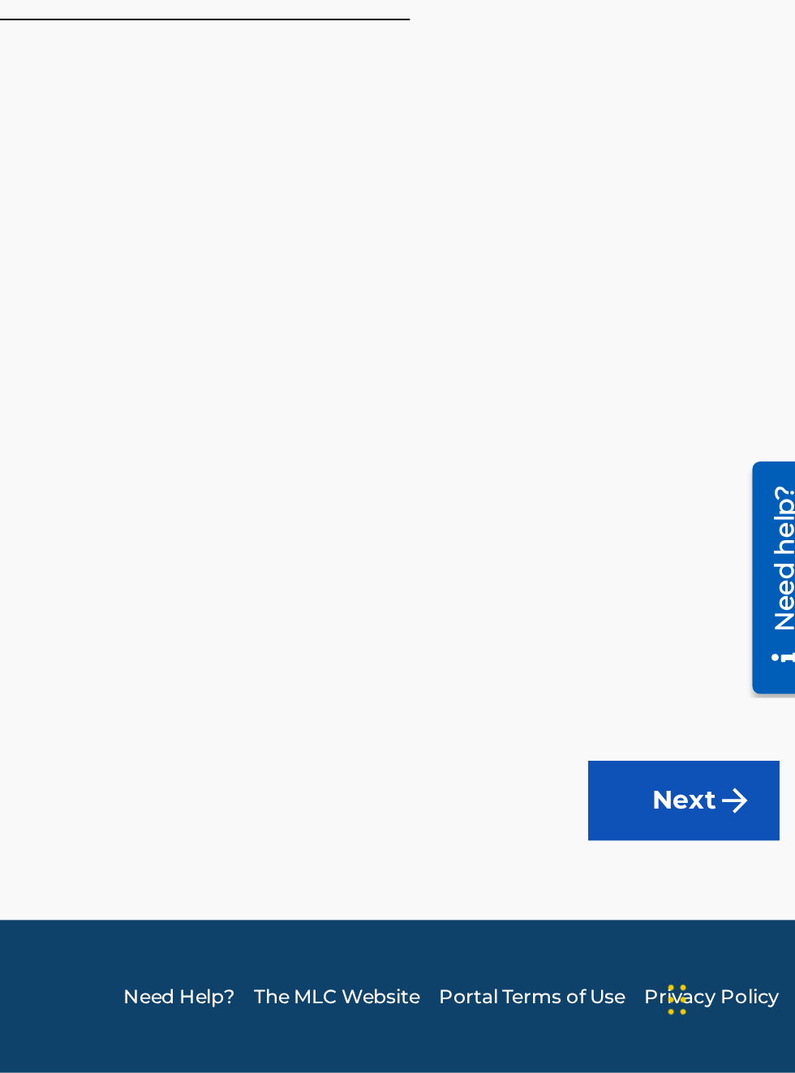
click at [734, 934] on button "Next" at bounding box center [726, 934] width 97 height 41
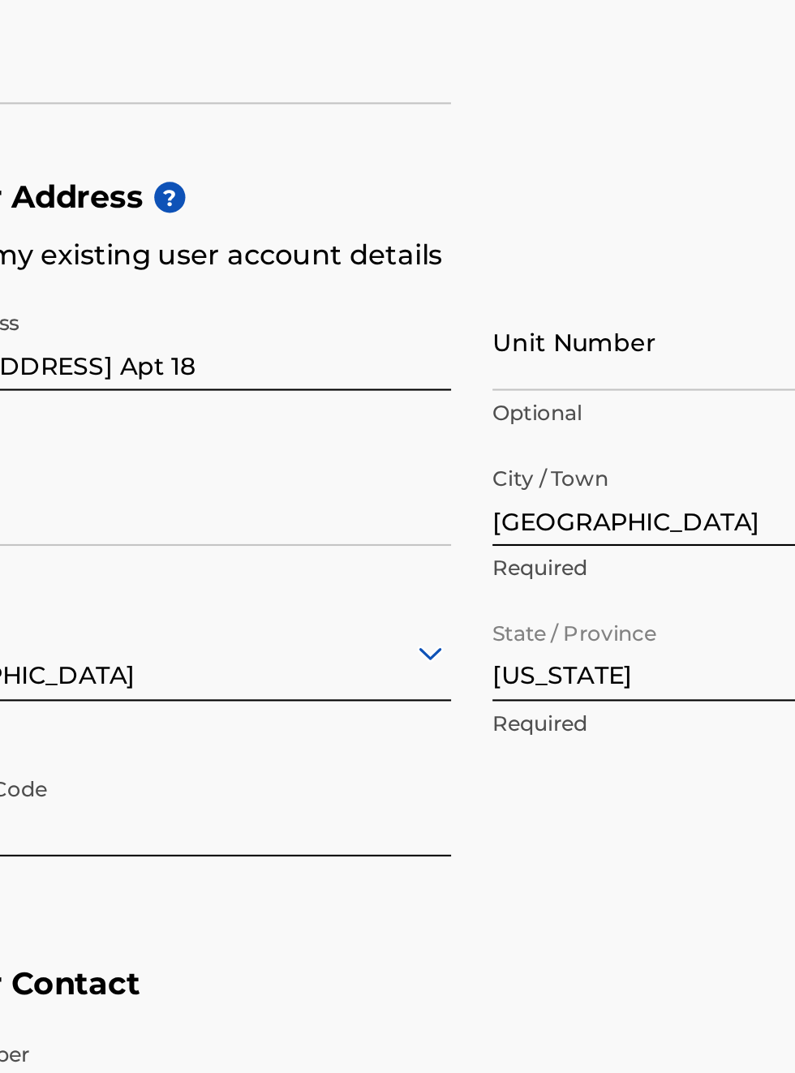
click at [199, 391] on input "3565 Diamond Ave. Apt 18" at bounding box center [156, 368] width 274 height 46
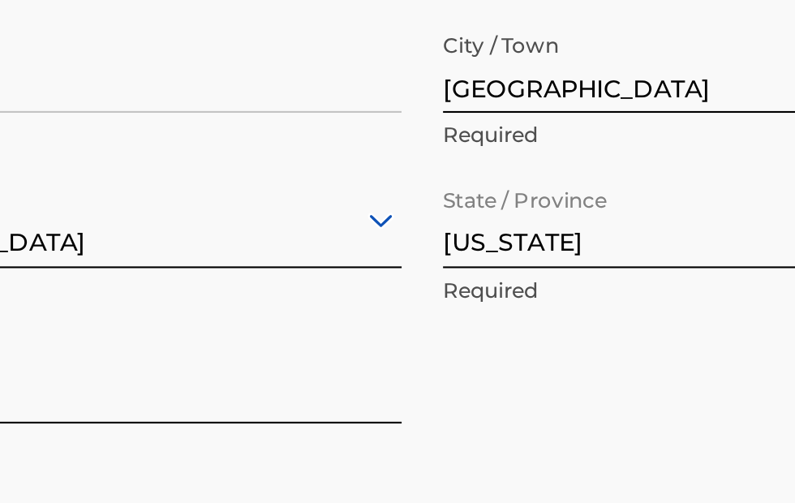
type input "3565 Diamond Ave,."
click at [342, 246] on input "Unit Number" at bounding box center [450, 223] width 274 height 46
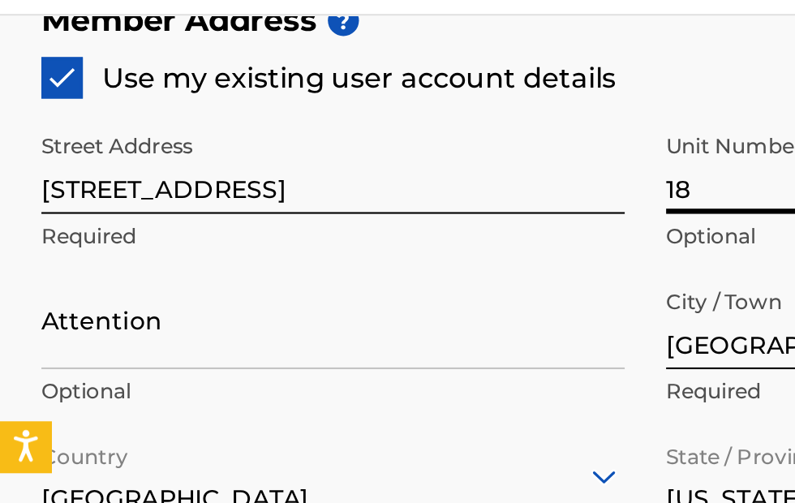
scroll to position [798, 0]
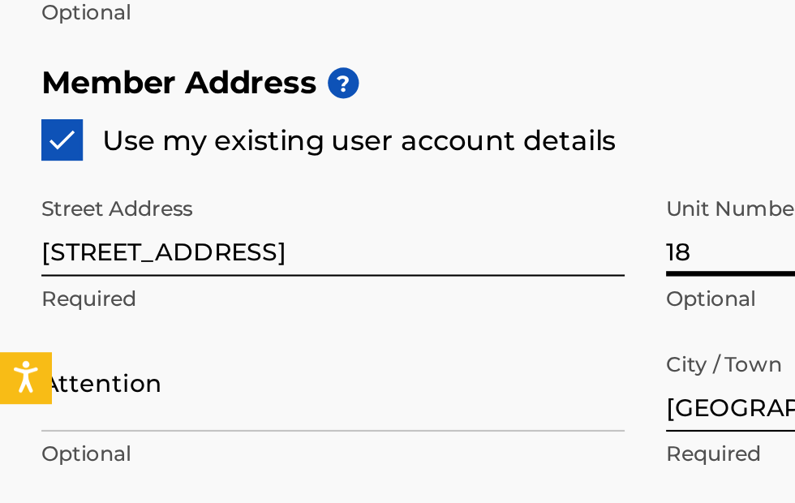
type input "18"
click at [70, 69] on input "ISNI" at bounding box center [156, 46] width 274 height 46
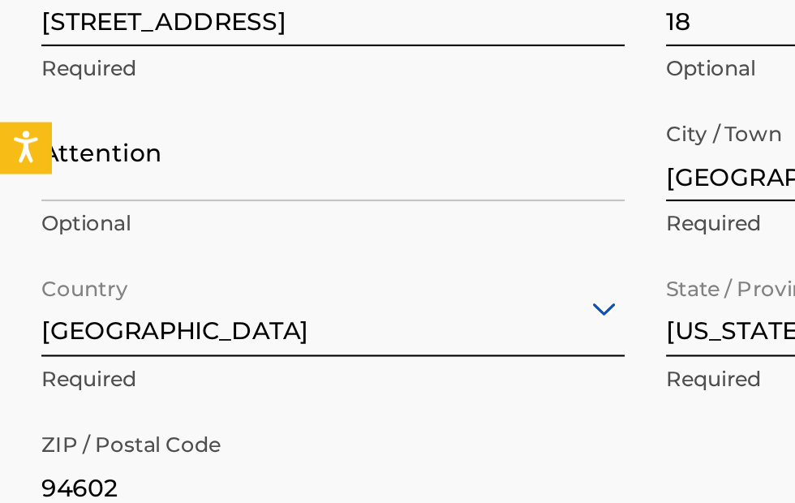
click at [109, 69] on input "572119122" at bounding box center [156, 46] width 274 height 46
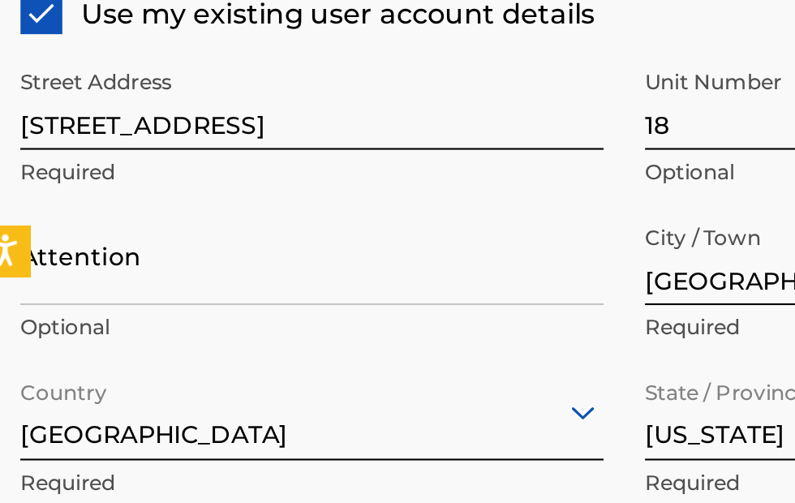
click at [92, 69] on input "572119122" at bounding box center [156, 46] width 274 height 46
type input "5"
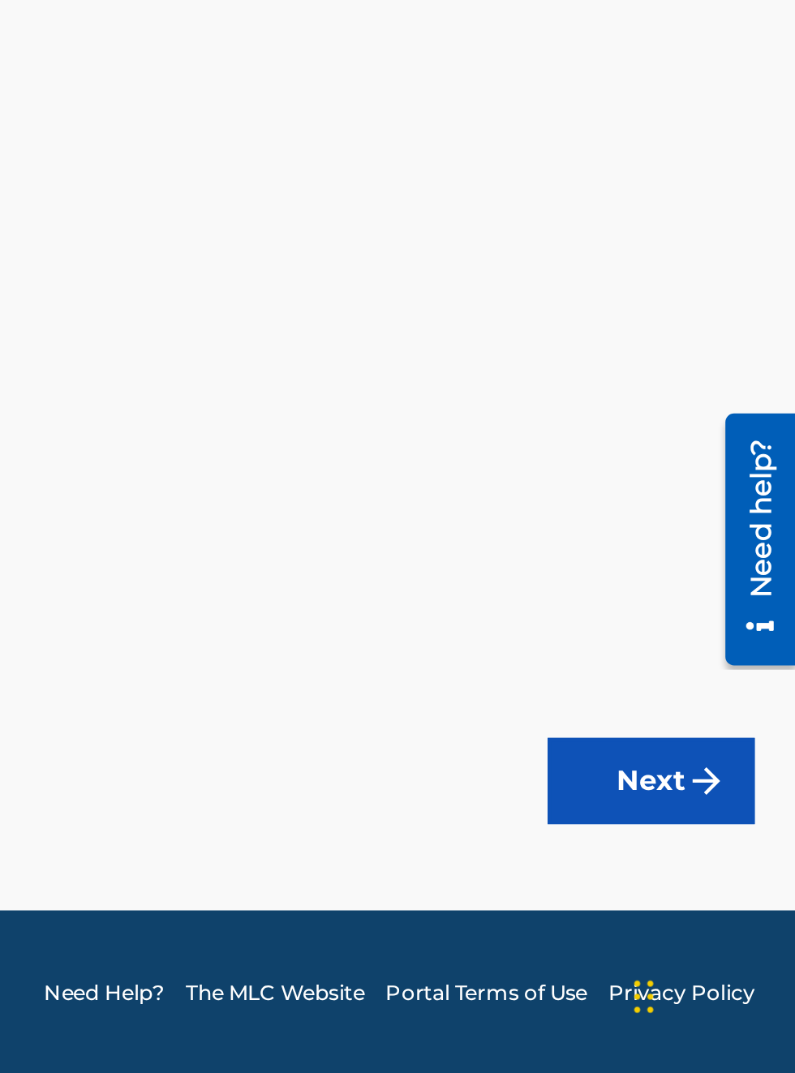
click at [728, 931] on button "Next" at bounding box center [726, 934] width 97 height 41
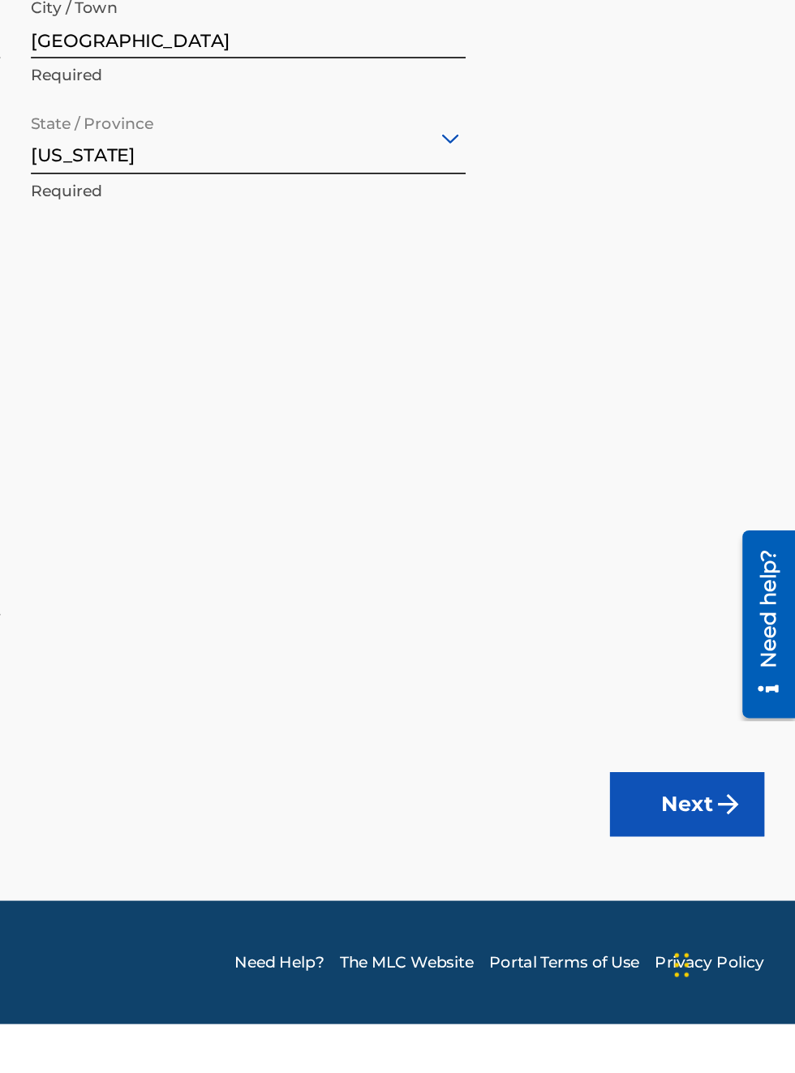
click at [738, 954] on button "Next" at bounding box center [726, 934] width 97 height 41
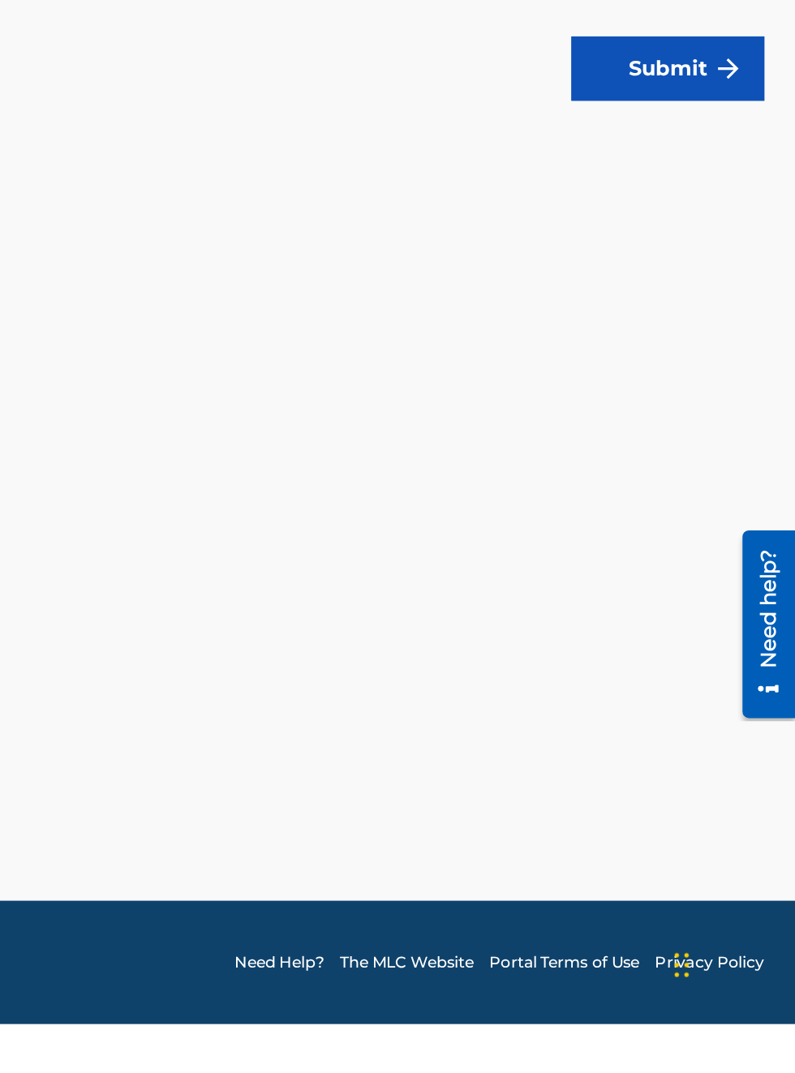
click at [749, 477] on img "submit" at bounding box center [752, 469] width 19 height 19
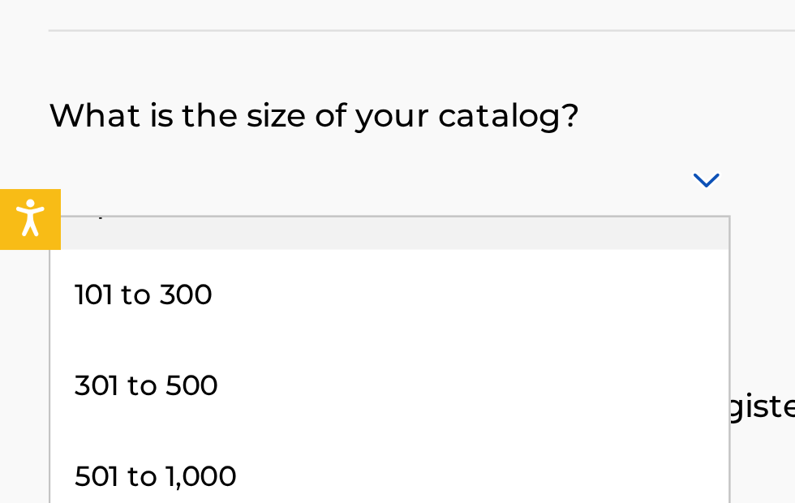
click at [75, 284] on div "101 to 300" at bounding box center [156, 281] width 272 height 36
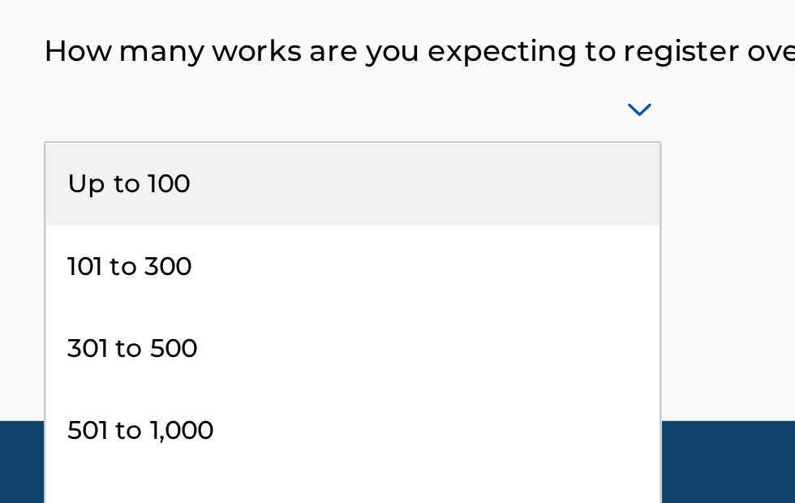
click at [81, 362] on div "Up to 100" at bounding box center [156, 361] width 272 height 36
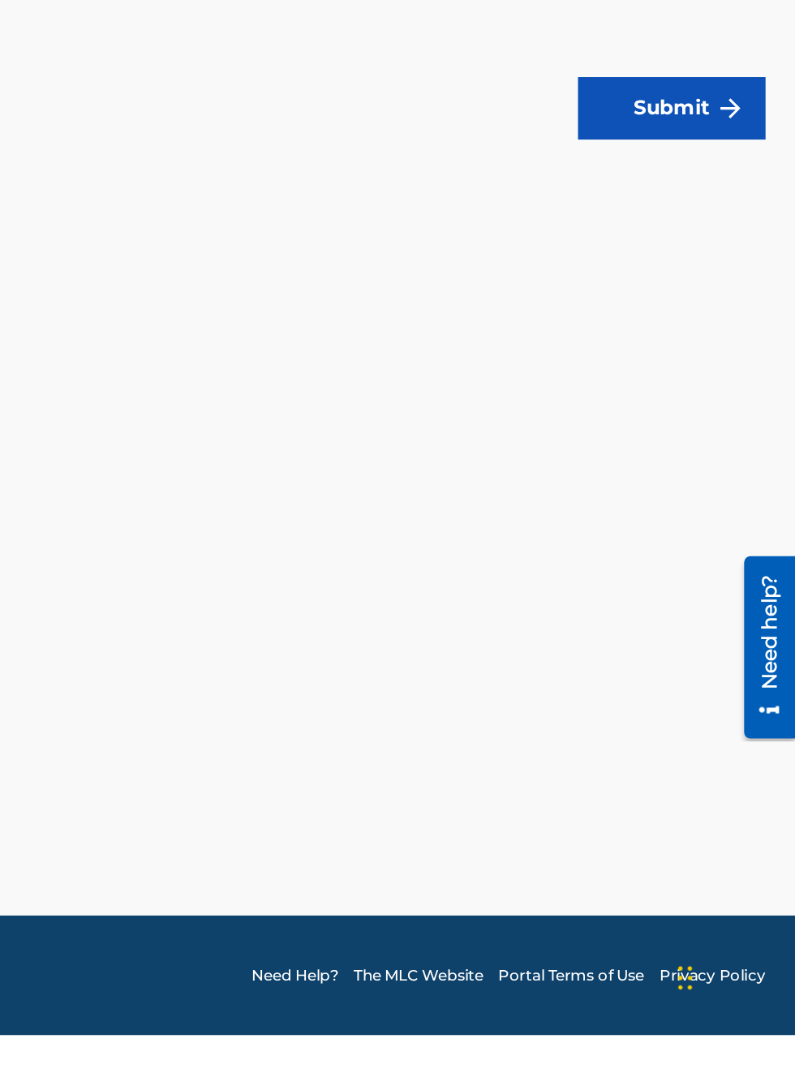
click at [739, 474] on button "Submit" at bounding box center [714, 470] width 122 height 41
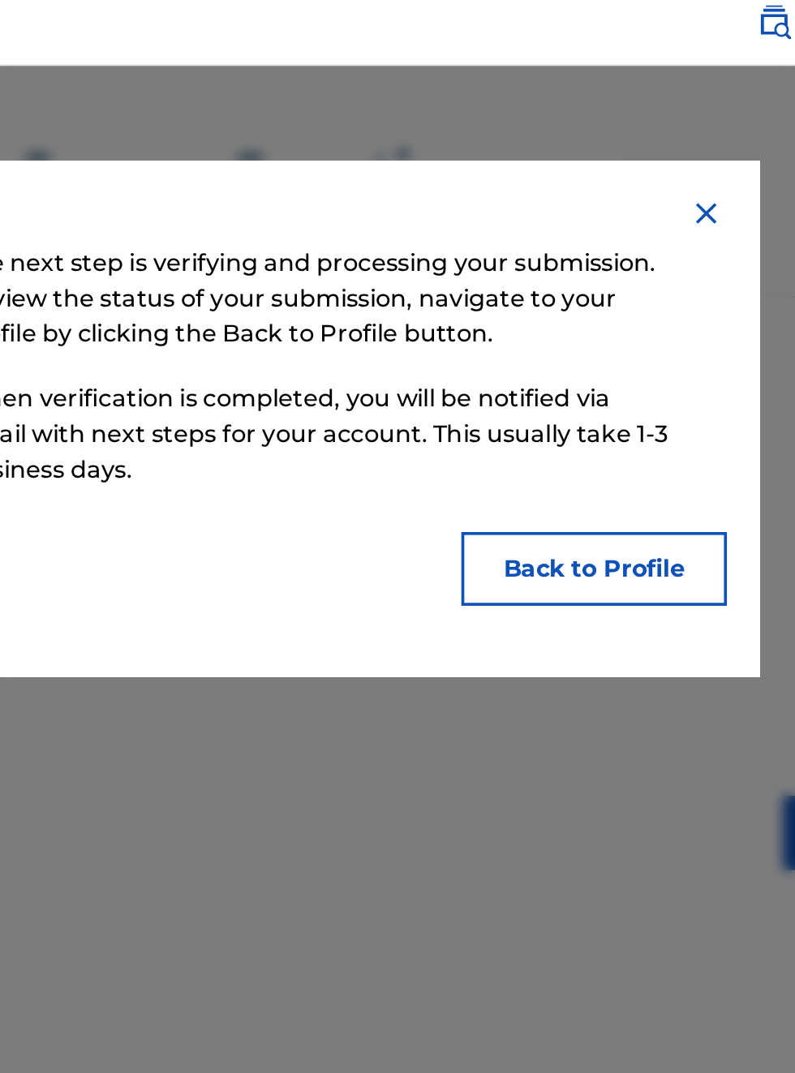
scroll to position [12, 223]
click at [575, 323] on button "Back to Profile" at bounding box center [550, 325] width 146 height 41
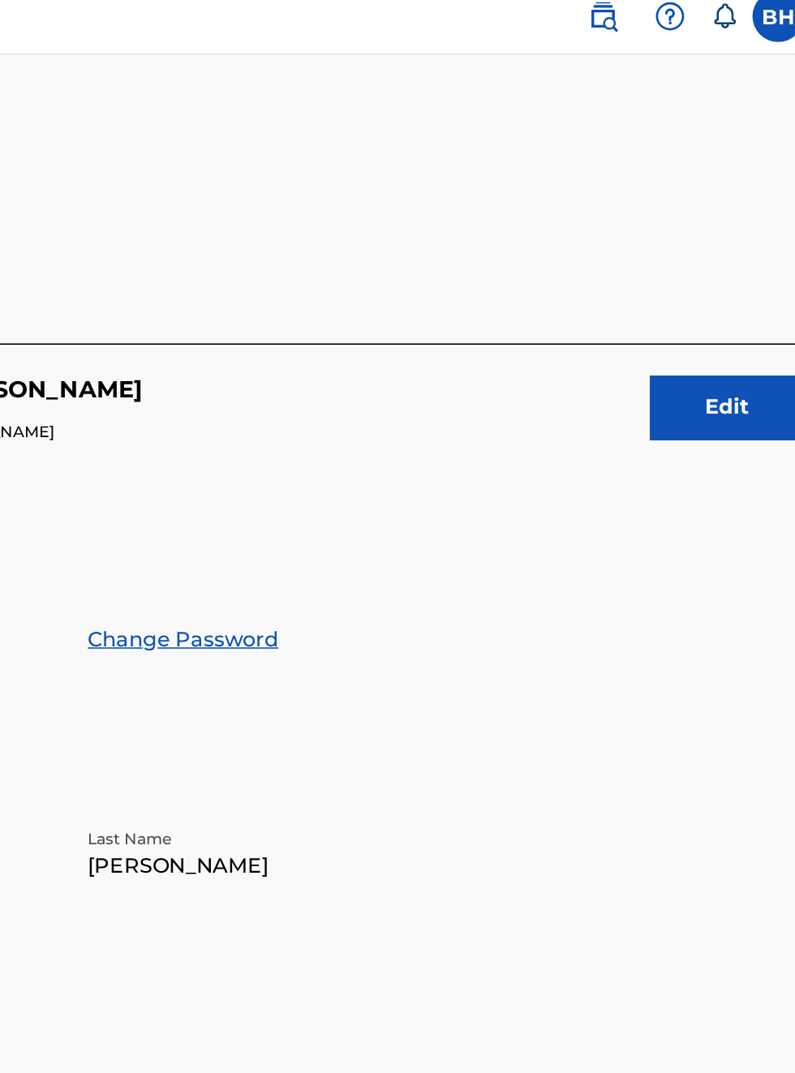
scroll to position [14, 268]
click at [732, 281] on button "Edit" at bounding box center [726, 271] width 97 height 41
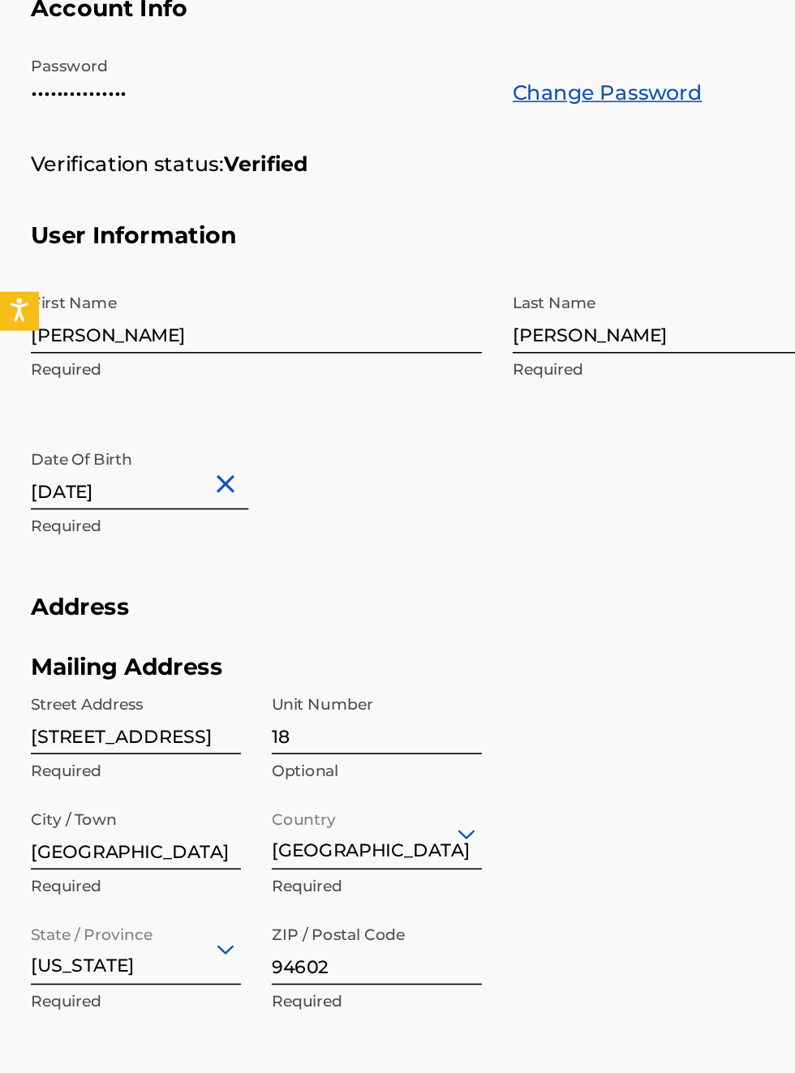
scroll to position [340, 0]
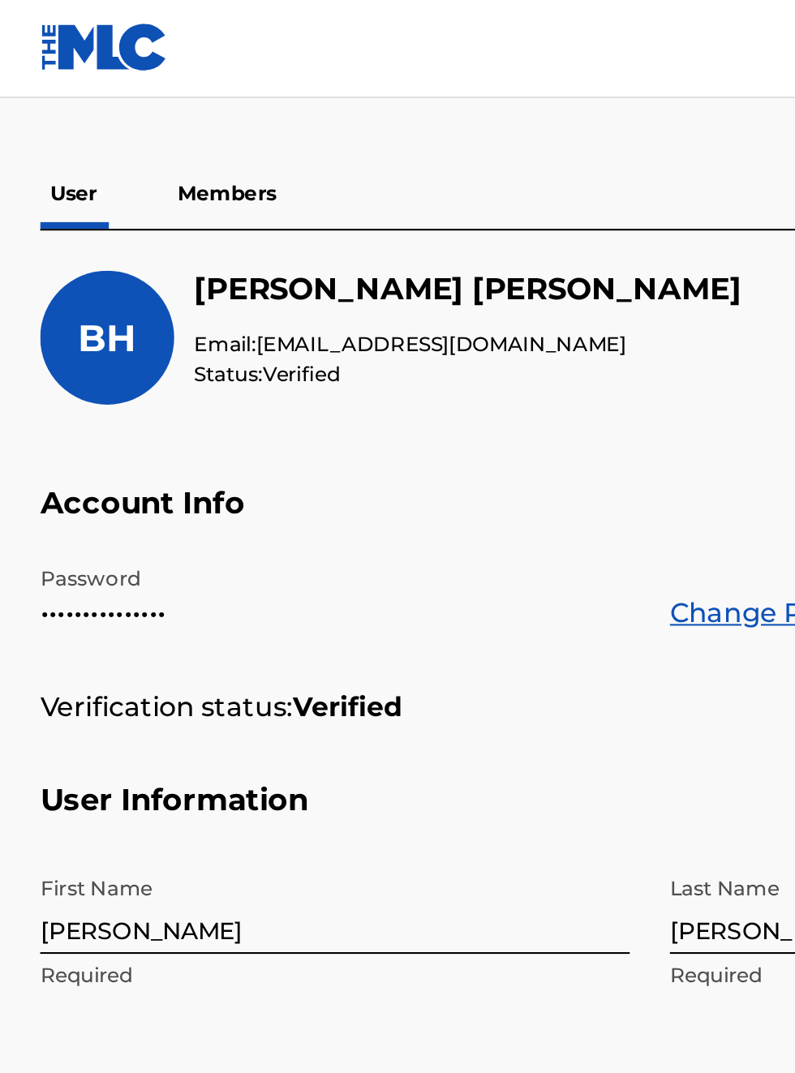
click at [118, 101] on p "Members" at bounding box center [110, 95] width 58 height 34
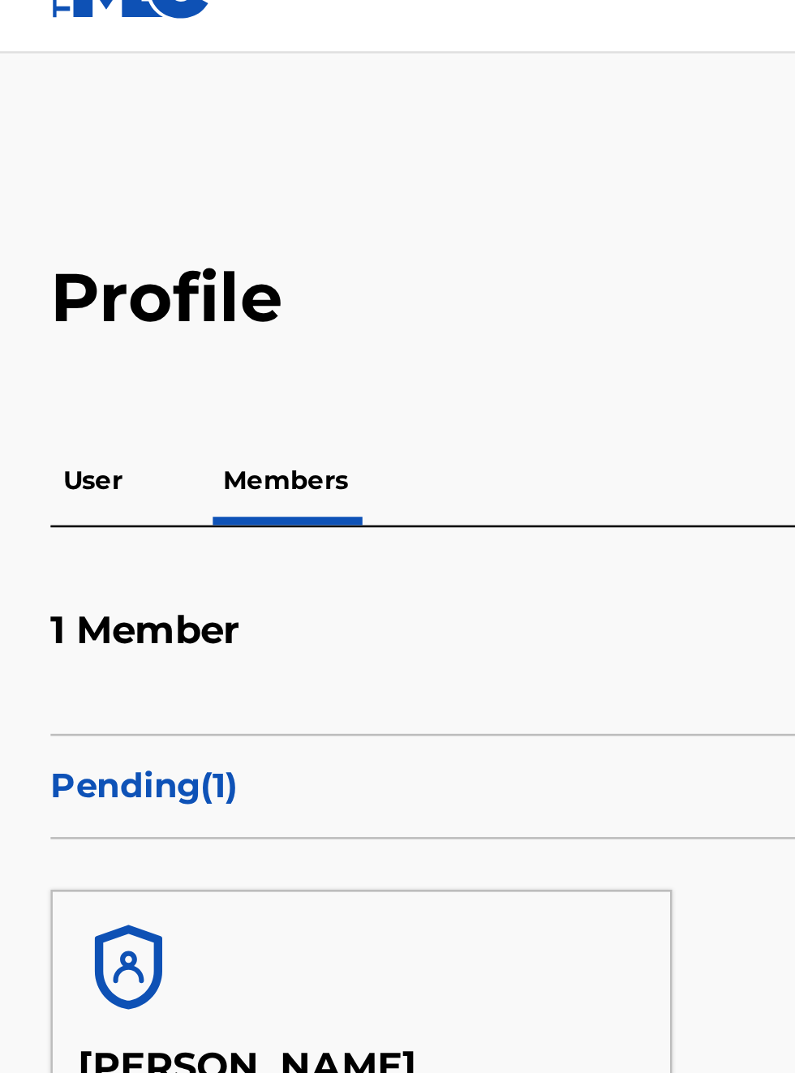
click at [35, 212] on p "User" at bounding box center [35, 213] width 32 height 34
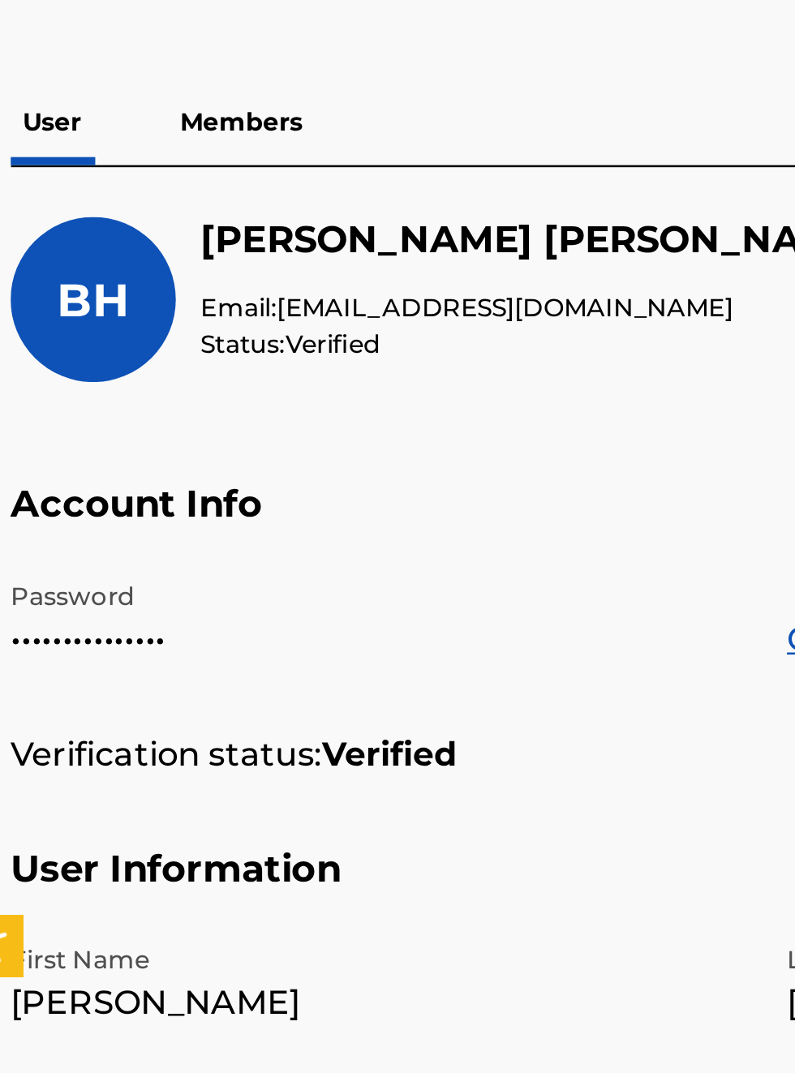
click at [79, 419] on p "•••••••••••••••" at bounding box center [161, 416] width 285 height 19
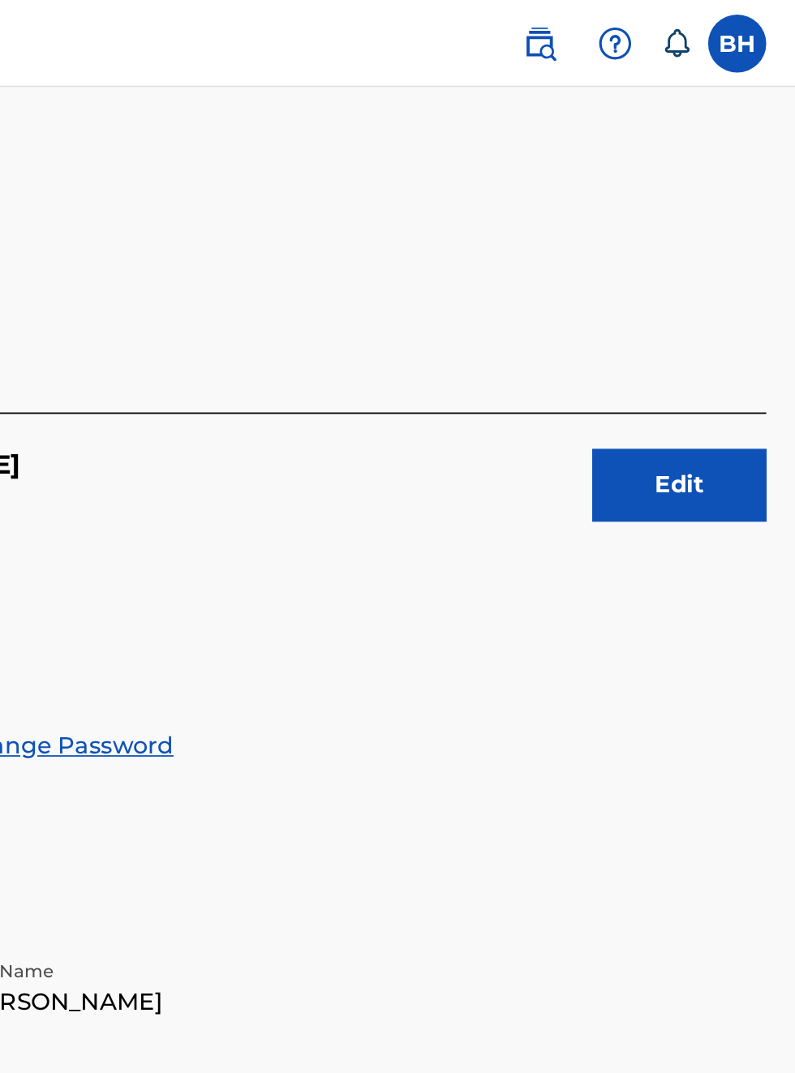
click at [769, 25] on label at bounding box center [759, 24] width 32 height 32
click at [759, 24] on input "BH Bobby Hamilton bobbyhamilton672@gmail.com Notification Preferences Profile L…" at bounding box center [759, 24] width 0 height 0
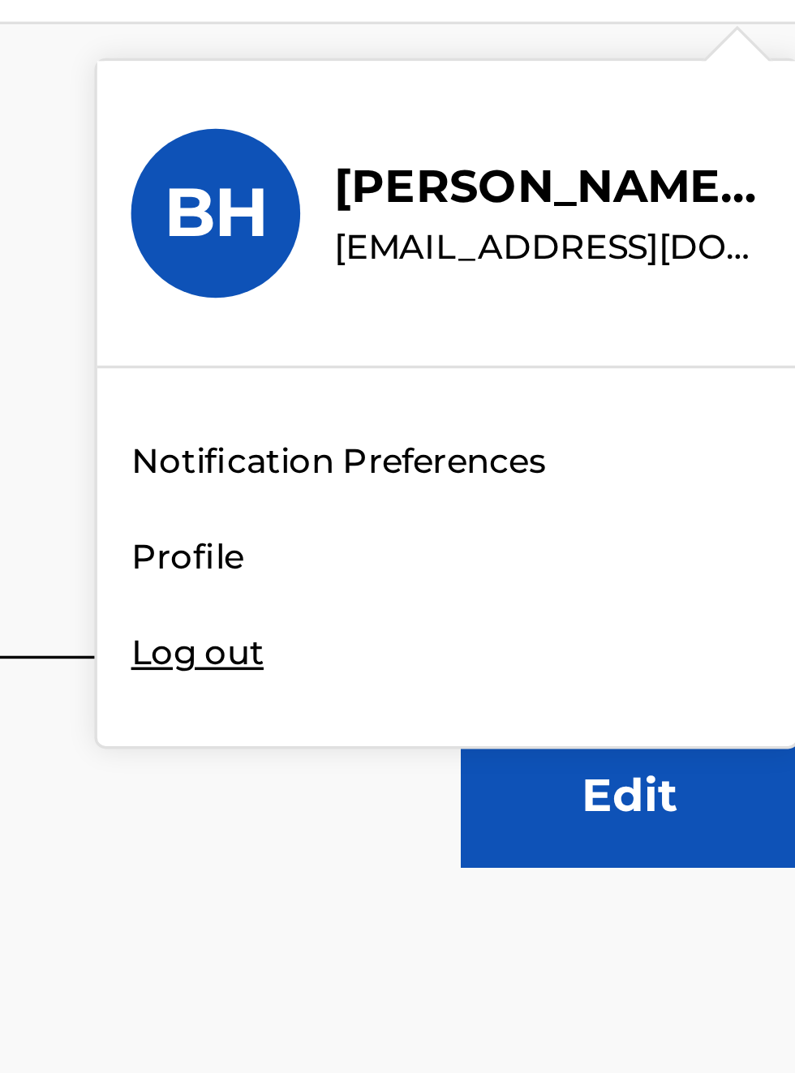
click at [610, 203] on div "BH BH Bobby Hamilton bobbyhamilton672@gmail.com Notification Preferences Profil…" at bounding box center [397, 543] width 795 height 1087
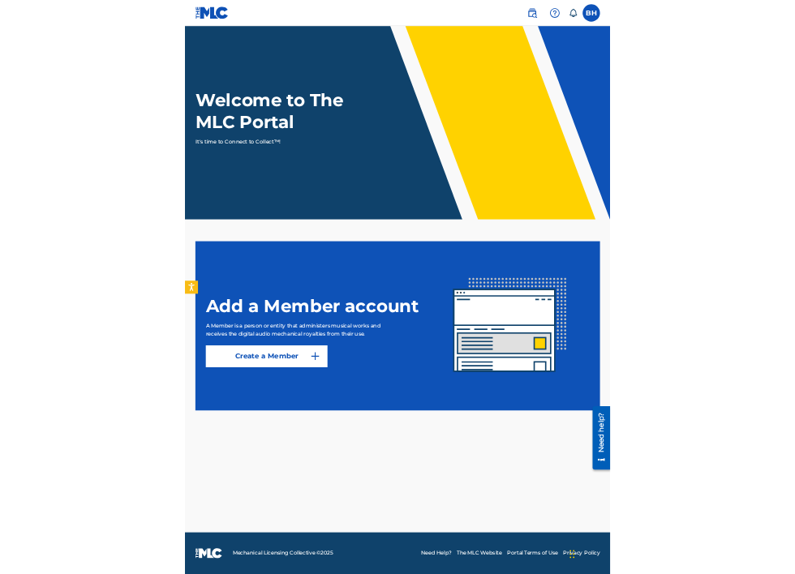
scroll to position [34, 0]
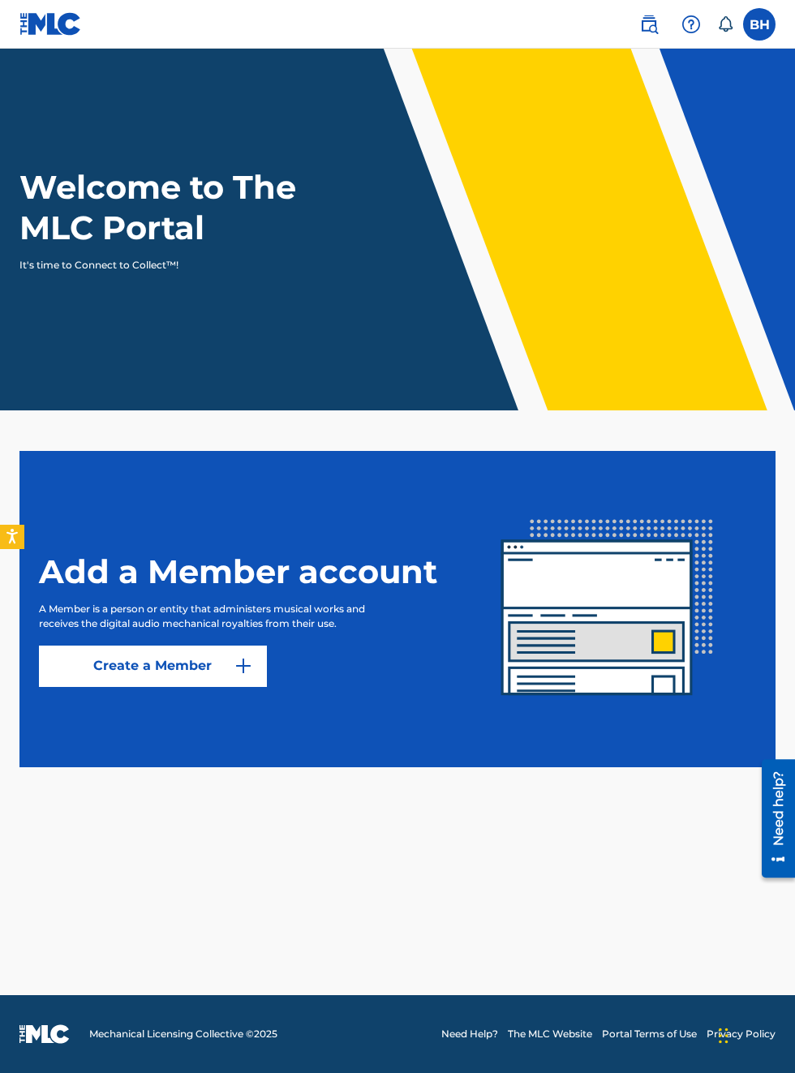
click at [763, 24] on label at bounding box center [759, 24] width 32 height 32
click at [759, 24] on input "BH [PERSON_NAME] [EMAIL_ADDRESS][DOMAIN_NAME] Notification Preferences Profile …" at bounding box center [759, 24] width 0 height 0
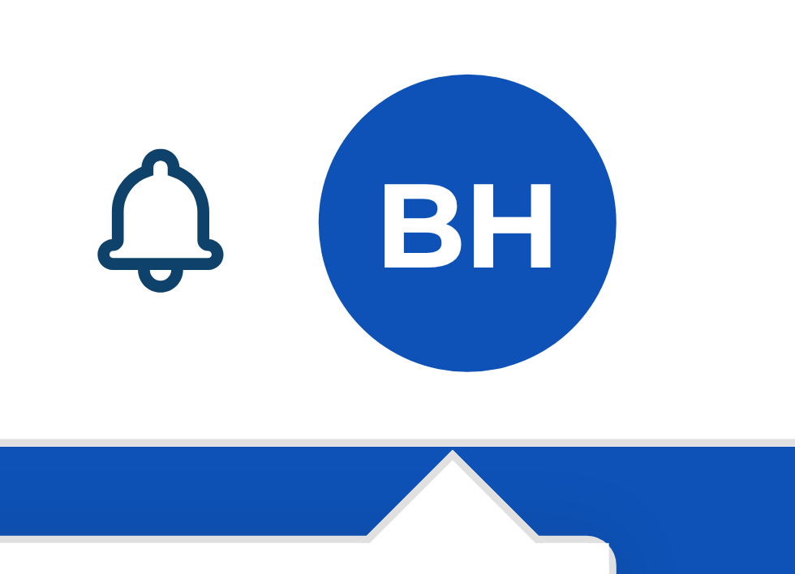
scroll to position [0, 708]
click at [774, 23] on div "BH BH [PERSON_NAME] [EMAIL_ADDRESS][DOMAIN_NAME] Notification Preferences Profi…" at bounding box center [759, 24] width 32 height 32
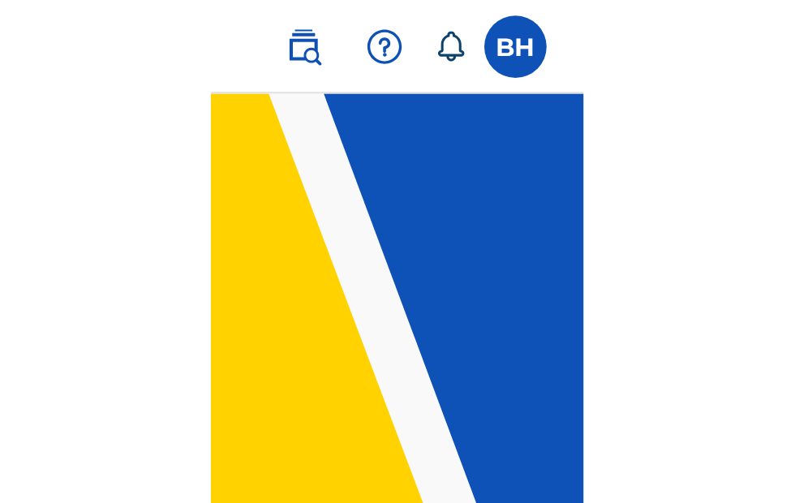
scroll to position [0, 600]
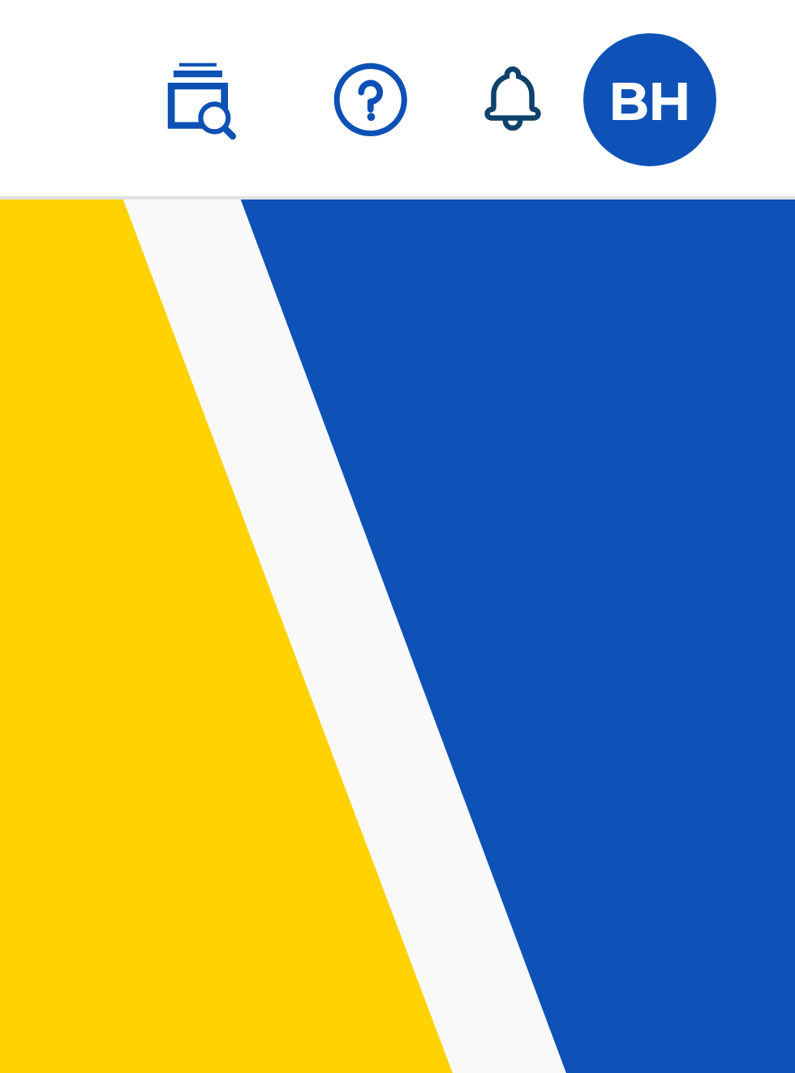
click at [760, 27] on label at bounding box center [759, 24] width 32 height 32
click at [759, 24] on input "BH [PERSON_NAME] [EMAIL_ADDRESS][DOMAIN_NAME] Notification Preferences Profile …" at bounding box center [759, 24] width 0 height 0
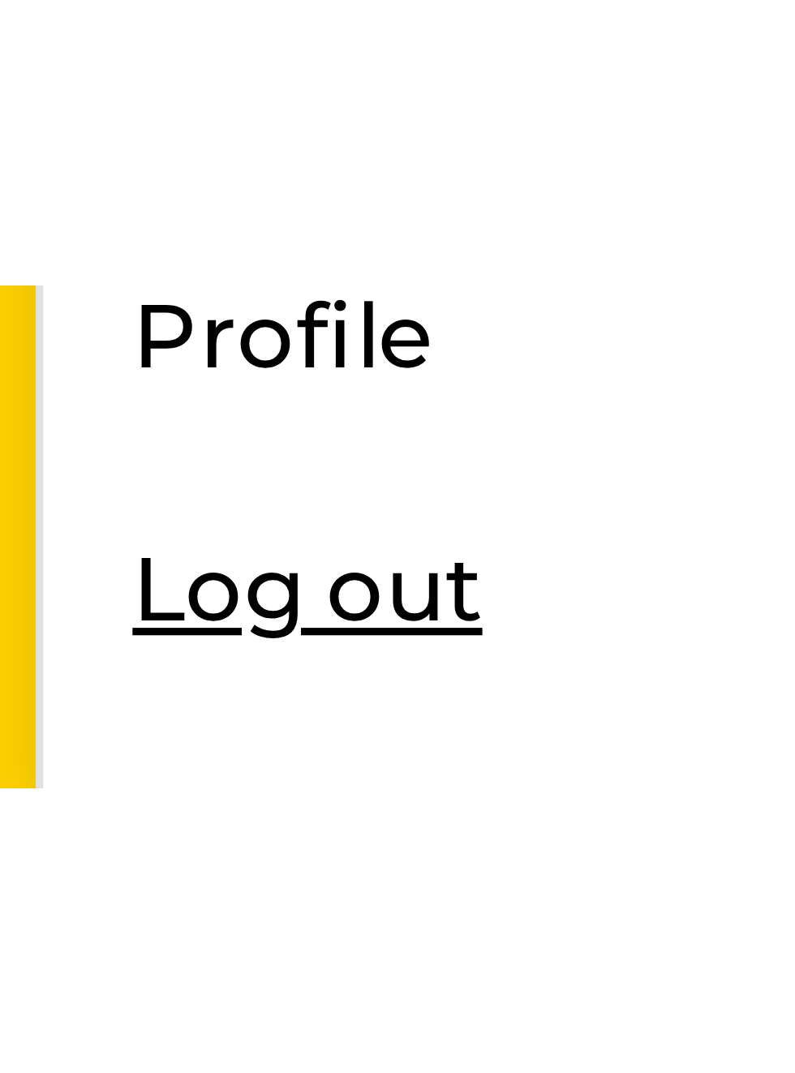
scroll to position [196, 568]
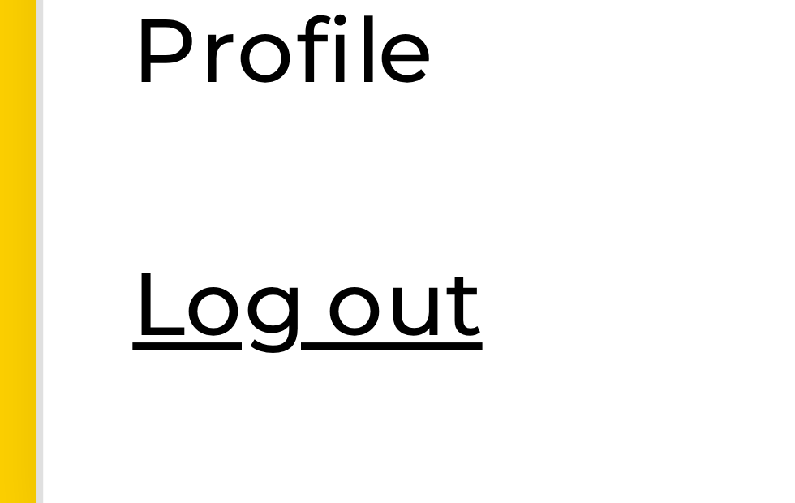
click at [610, 205] on div "BH BH Bobby Hamilton bobbyhamilton672@gmail.com Notification Preferences Profil…" at bounding box center [397, 432] width 795 height 864
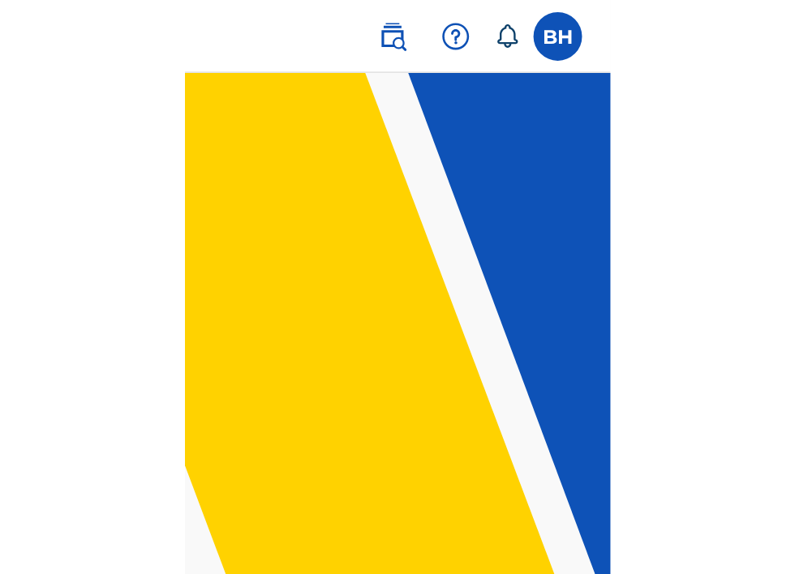
scroll to position [0, 510]
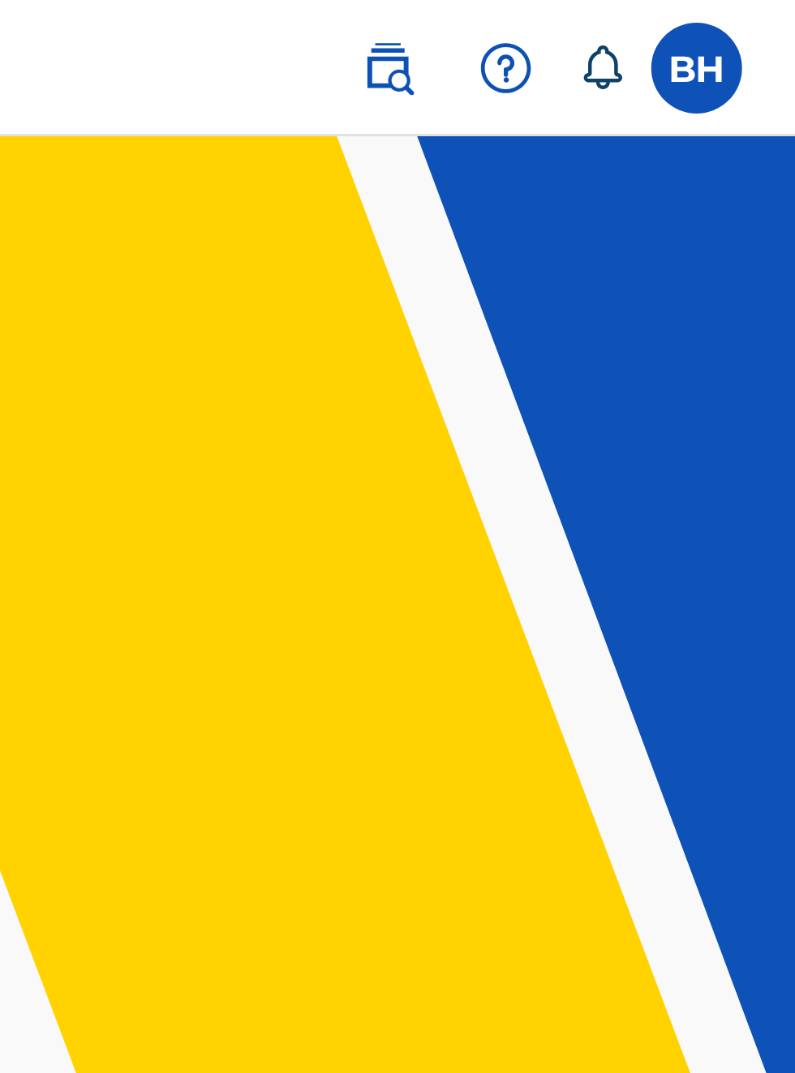
click at [761, 24] on label at bounding box center [759, 24] width 32 height 32
click at [759, 24] on input "BH [PERSON_NAME] [EMAIL_ADDRESS][DOMAIN_NAME] Notification Preferences Profile …" at bounding box center [759, 24] width 0 height 0
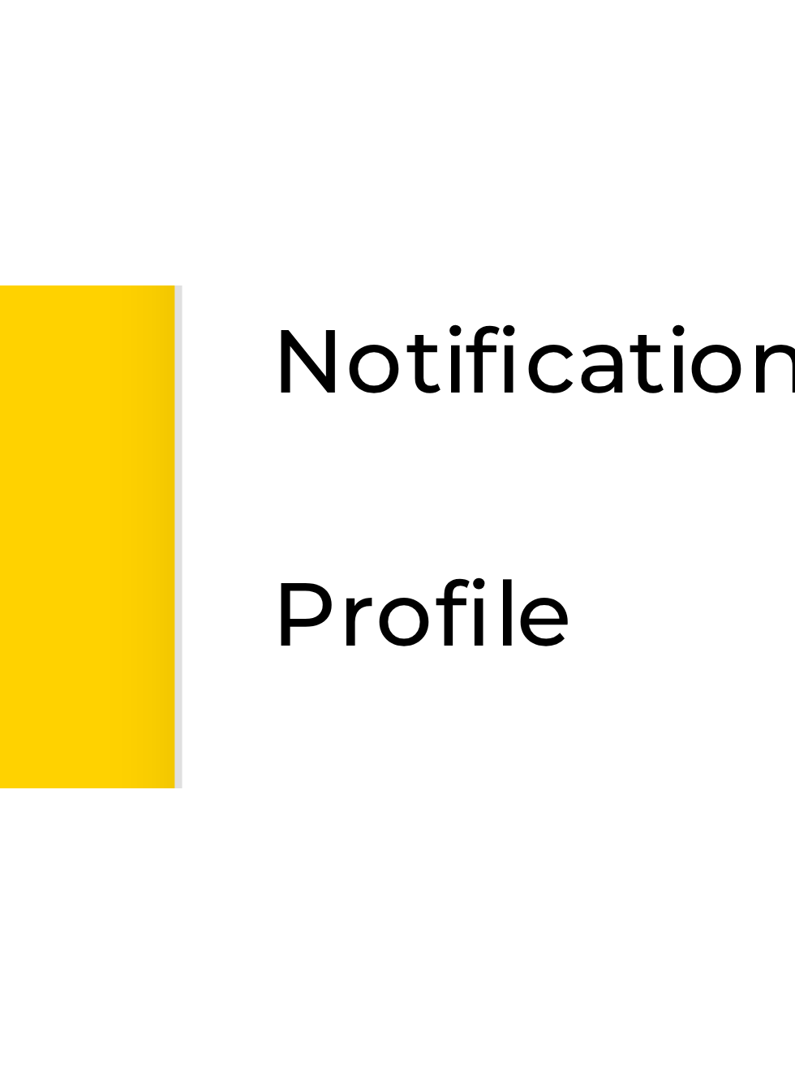
scroll to position [165, 553]
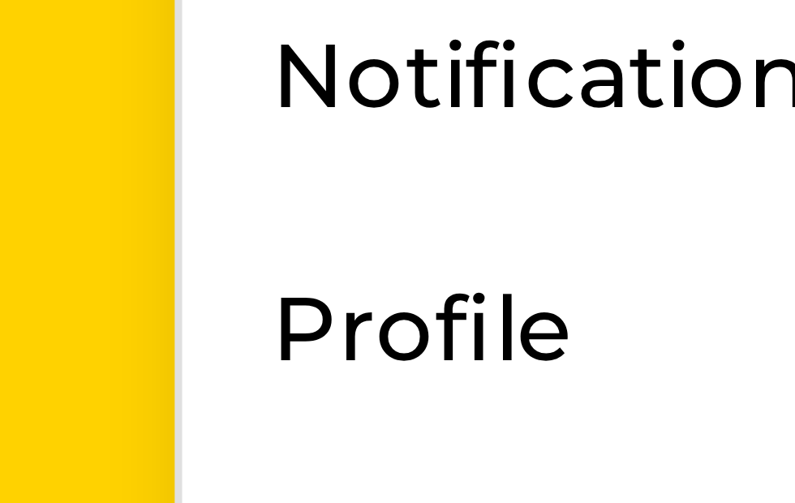
click at [601, 201] on div "BH BH Bobby Hamilton bobbyhamilton672@gmail.com Notification Preferences Profil…" at bounding box center [397, 432] width 795 height 864
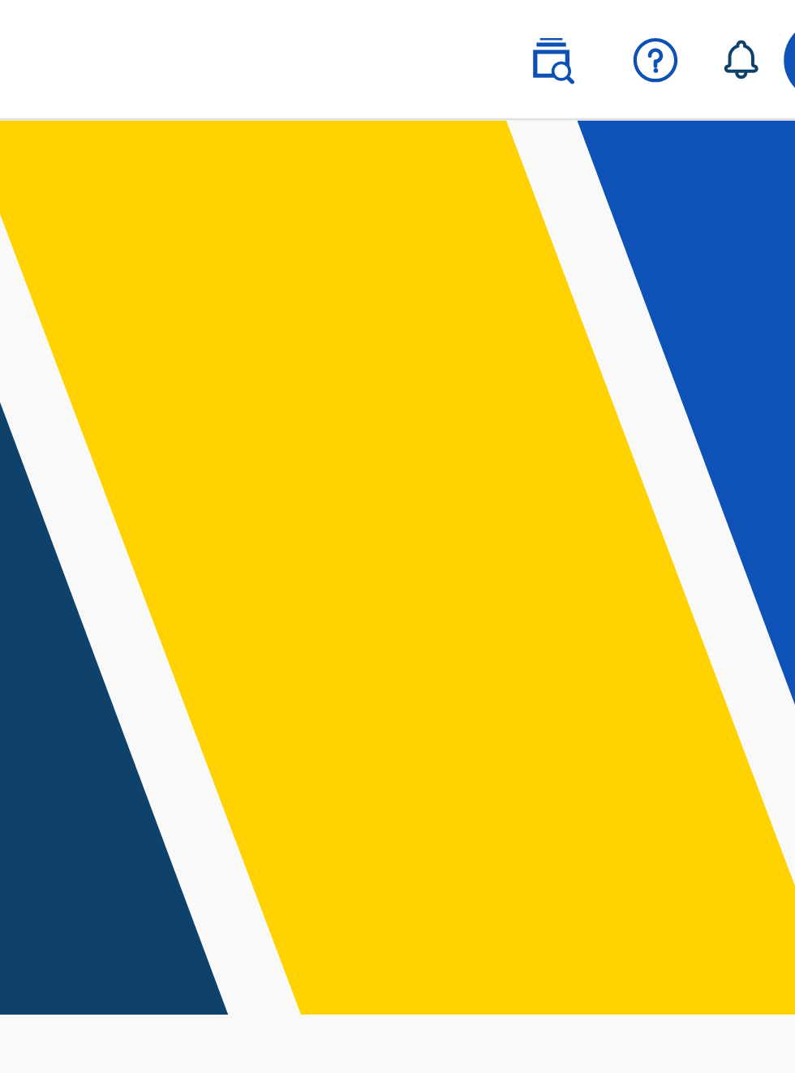
scroll to position [0, 473]
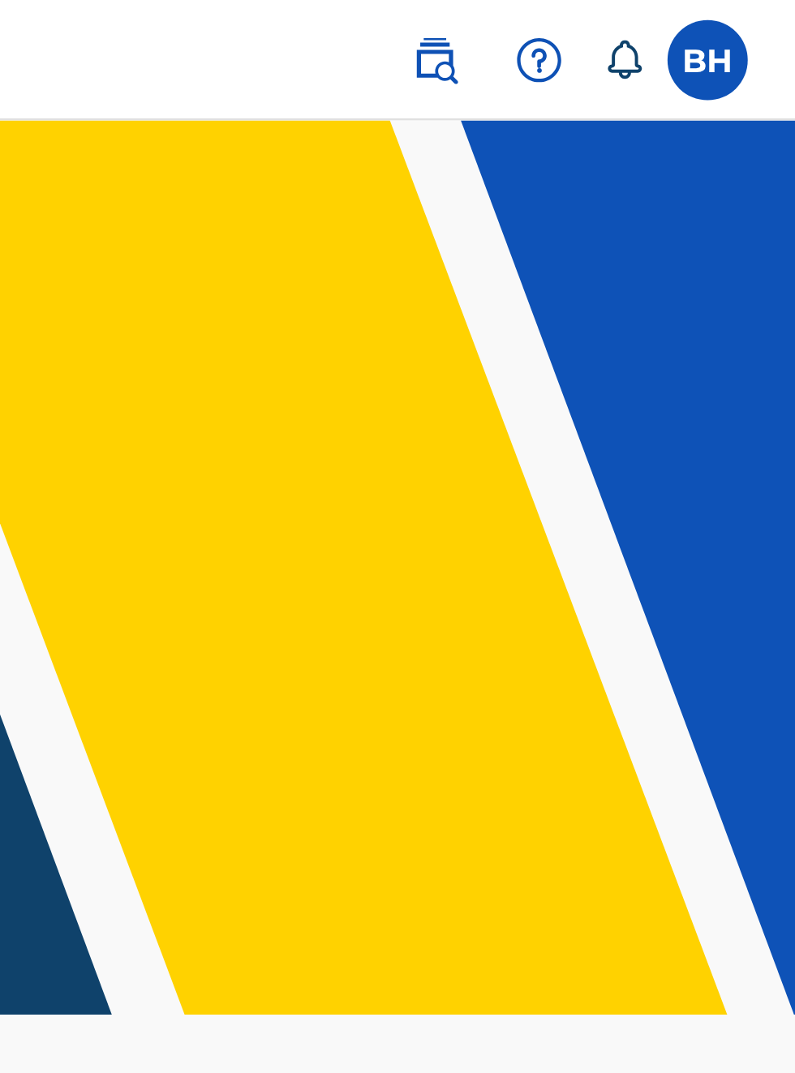
click at [649, 27] on img at bounding box center [648, 24] width 19 height 19
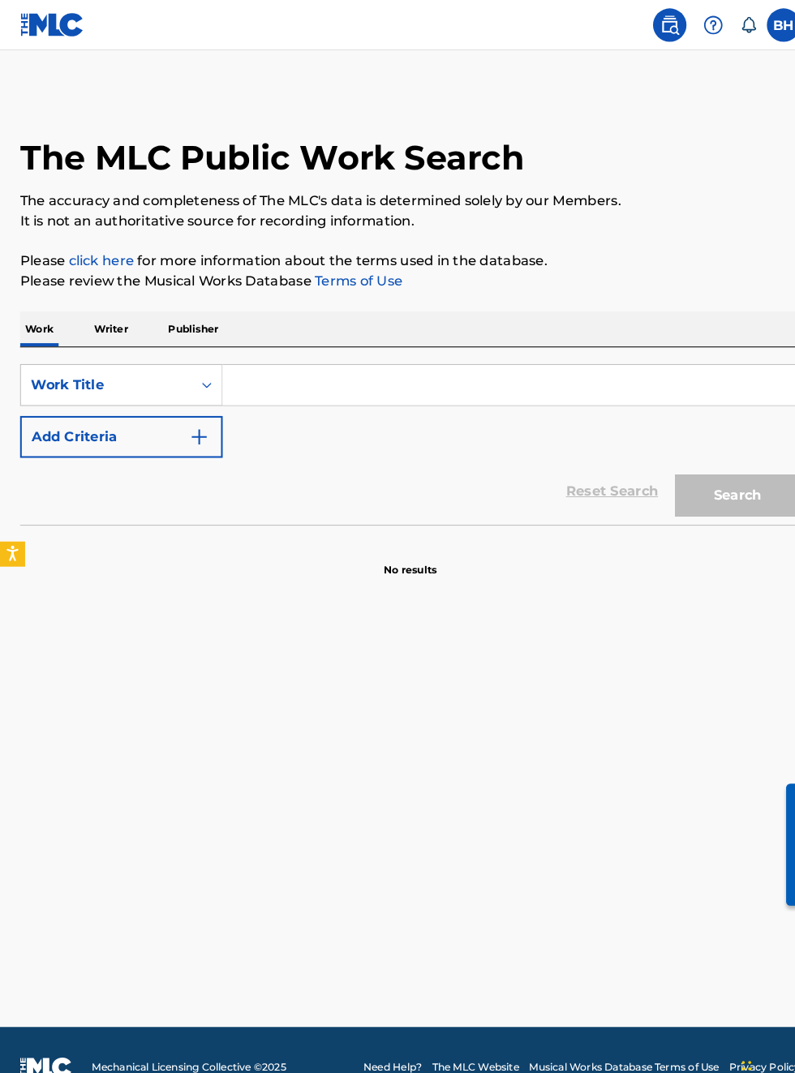
click at [130, 260] on link "click here" at bounding box center [97, 252] width 63 height 15
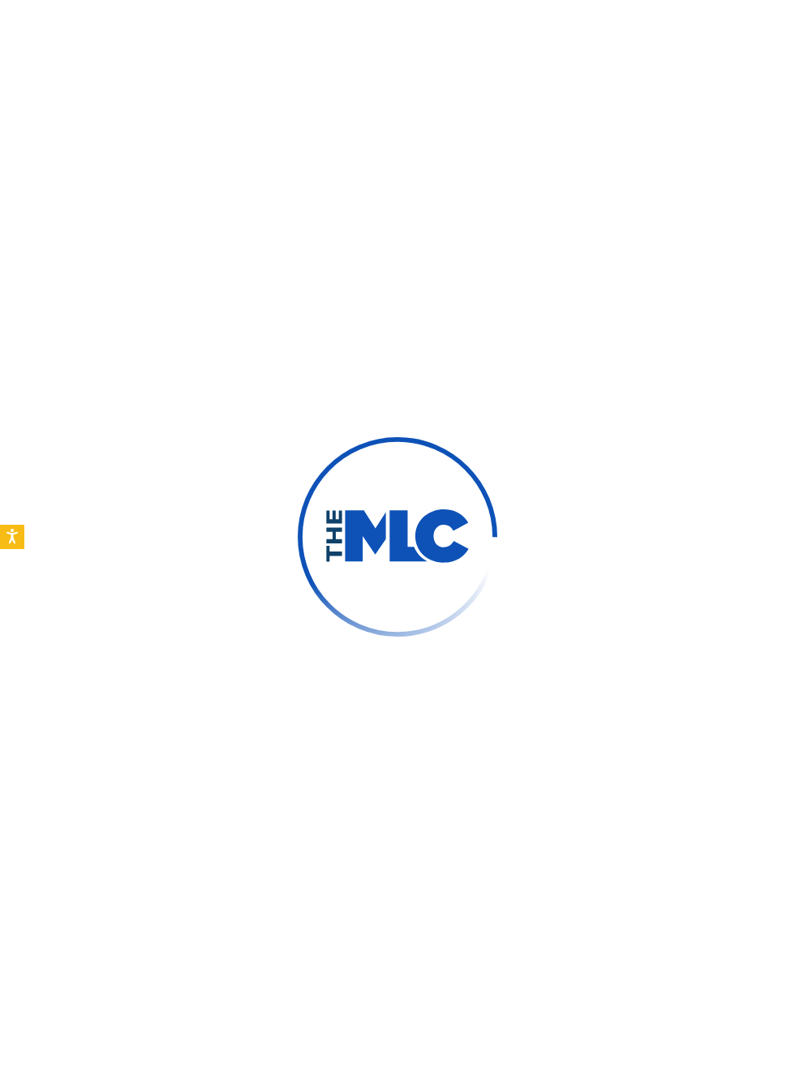
click at [49, 559] on div at bounding box center [397, 536] width 795 height 1073
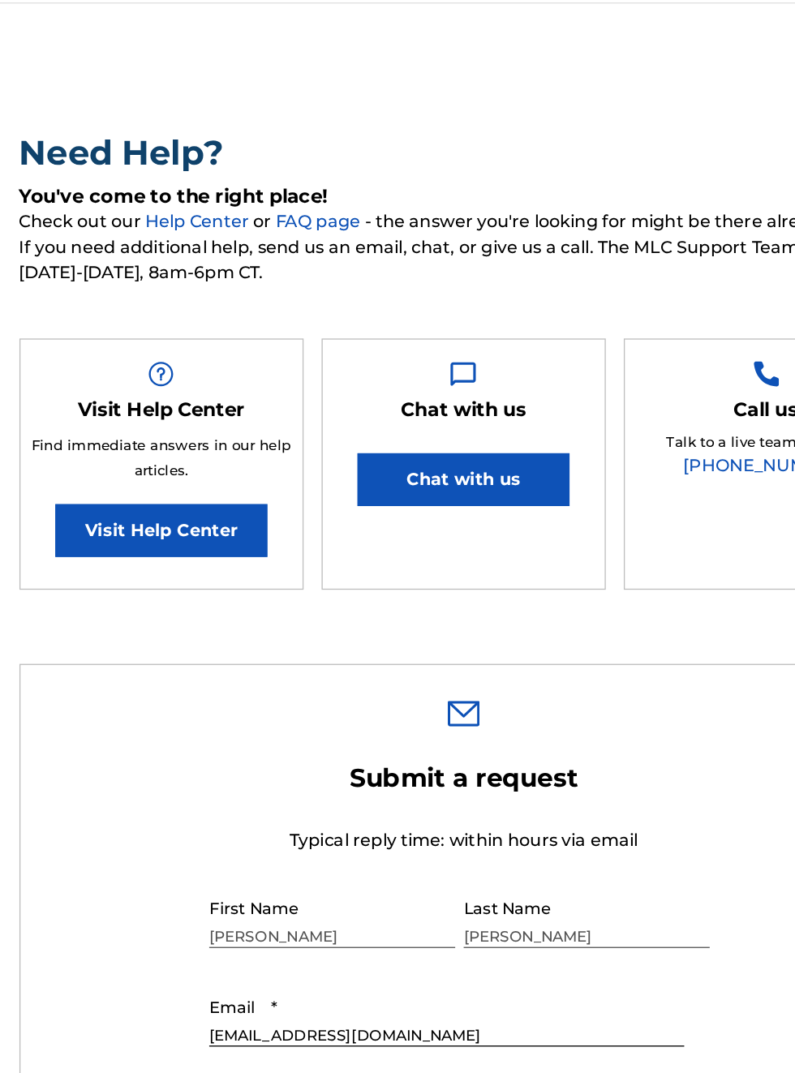
click at [237, 223] on link "Help Center" at bounding box center [195, 215] width 83 height 15
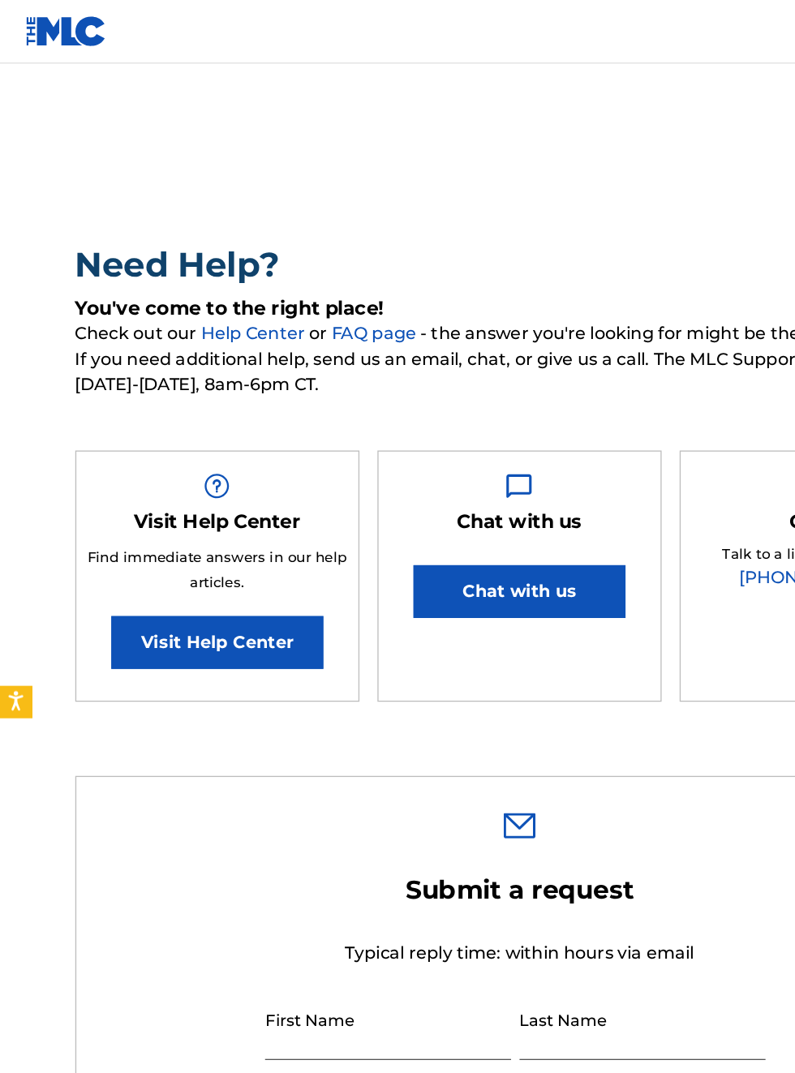
type input "[PERSON_NAME]"
type input "[EMAIL_ADDRESS][DOMAIN_NAME]"
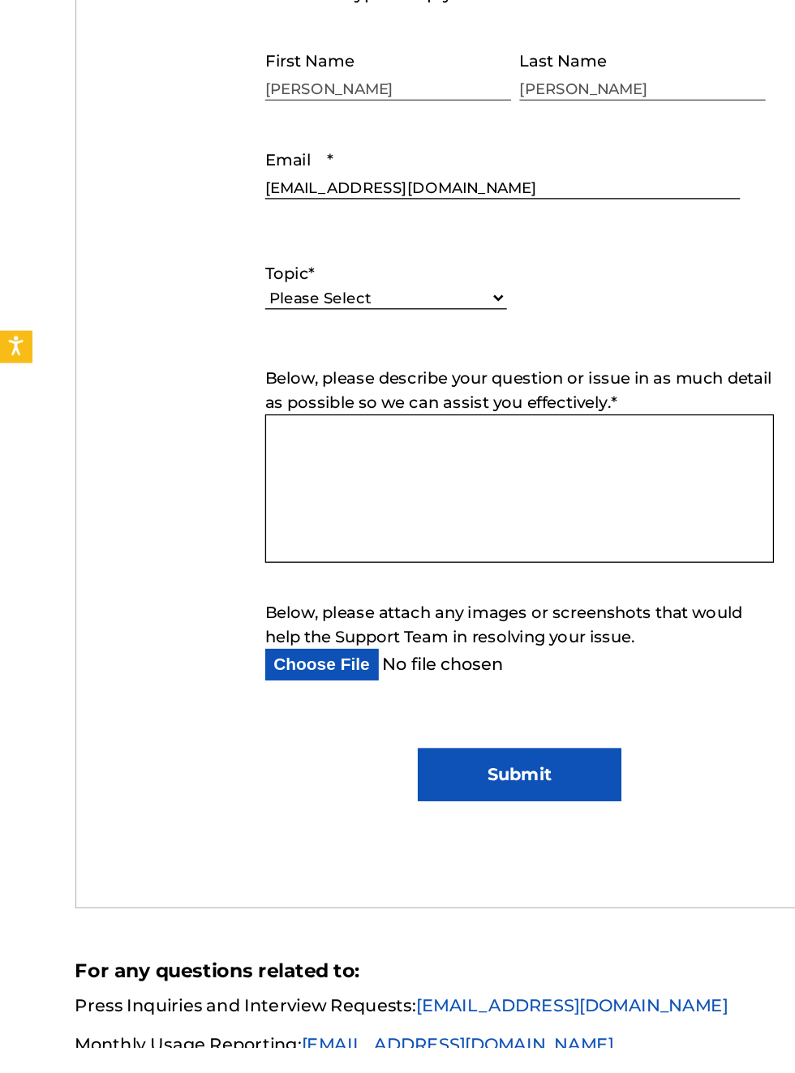
scroll to position [462, 0]
click at [9, 543] on div "Need Help? You've come to the right place! Check out our Help Center or FAQ pag…" at bounding box center [397, 414] width 795 height 1574
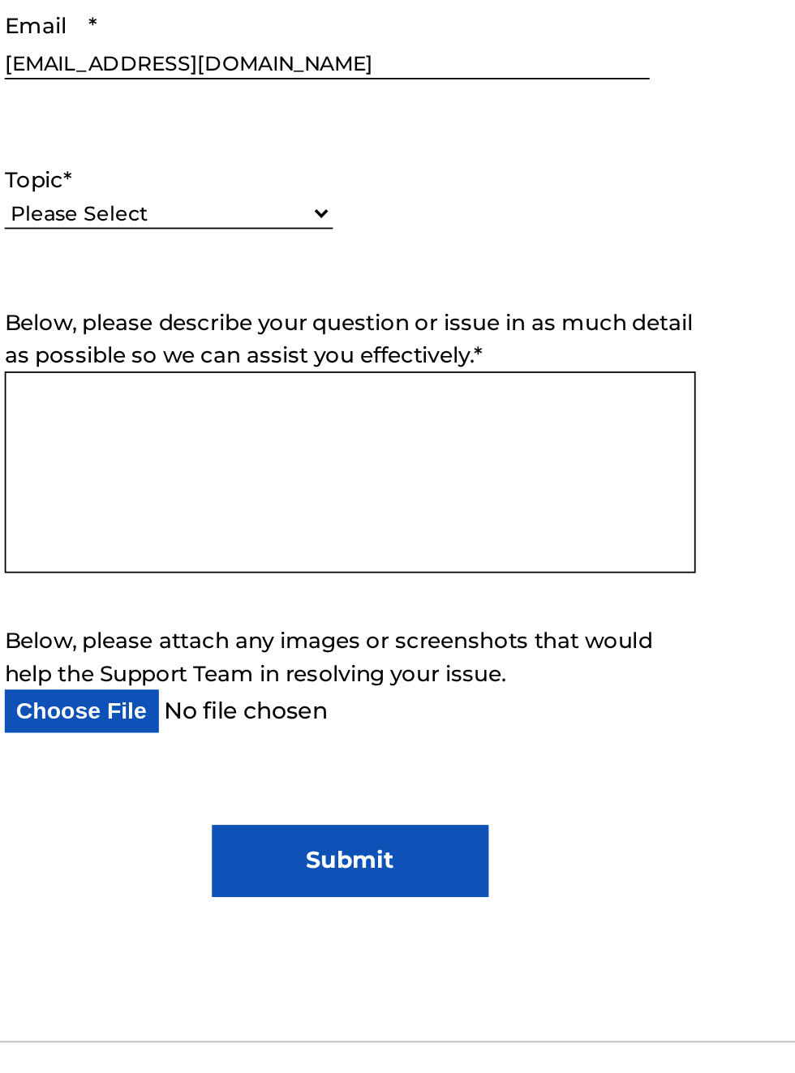
scroll to position [0, 0]
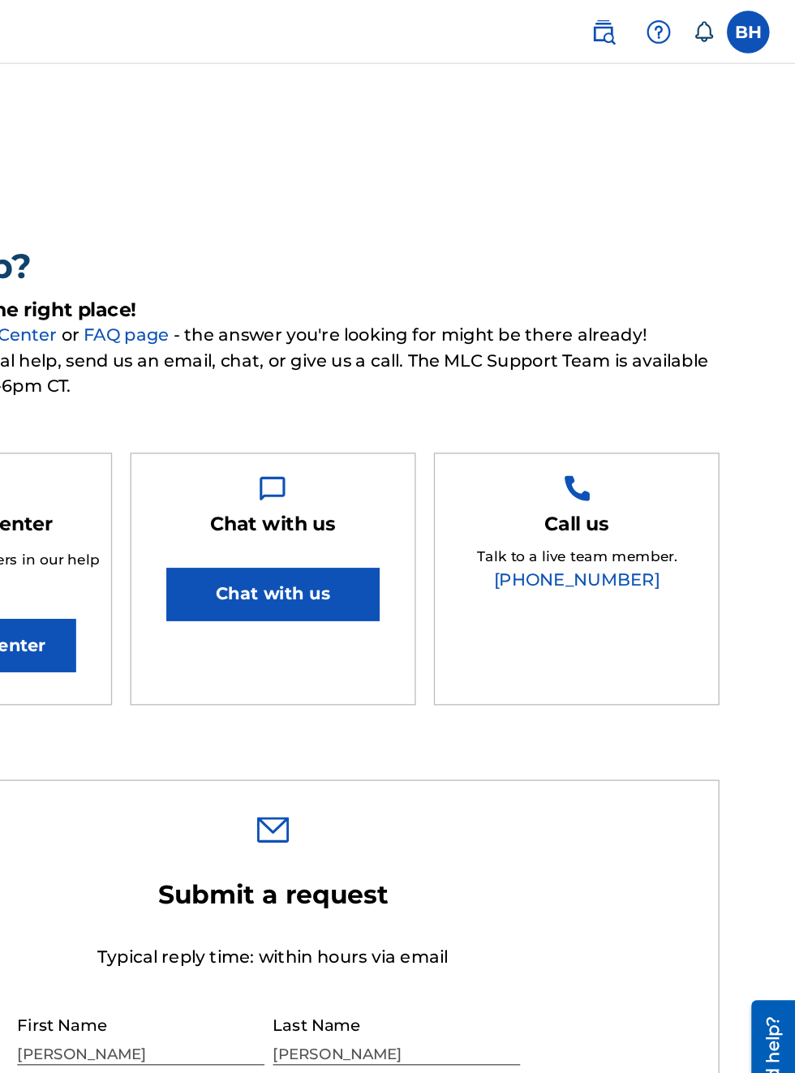
click at [322, 263] on link "FAQ page" at bounding box center [288, 254] width 68 height 15
